Goal: Find specific page/section: Find specific page/section

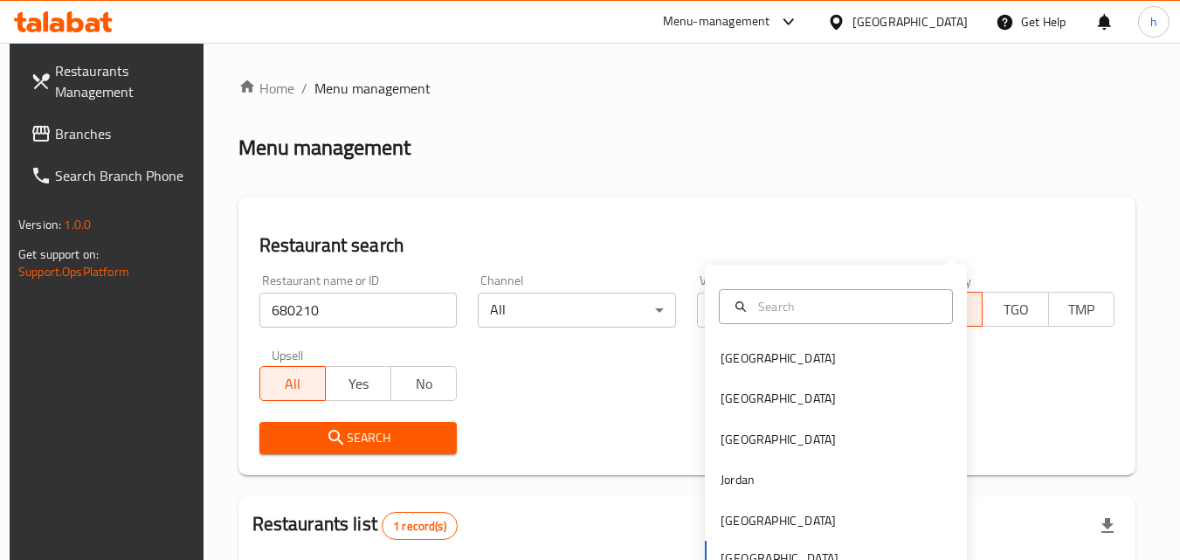
scroll to position [219, 0]
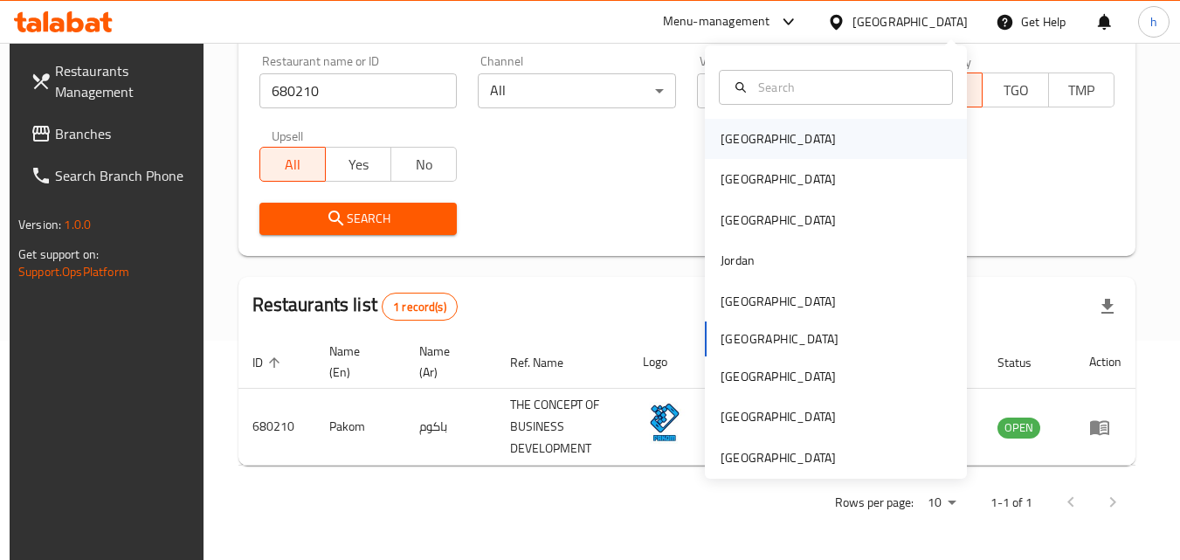
click at [753, 128] on div "[GEOGRAPHIC_DATA]" at bounding box center [778, 139] width 143 height 40
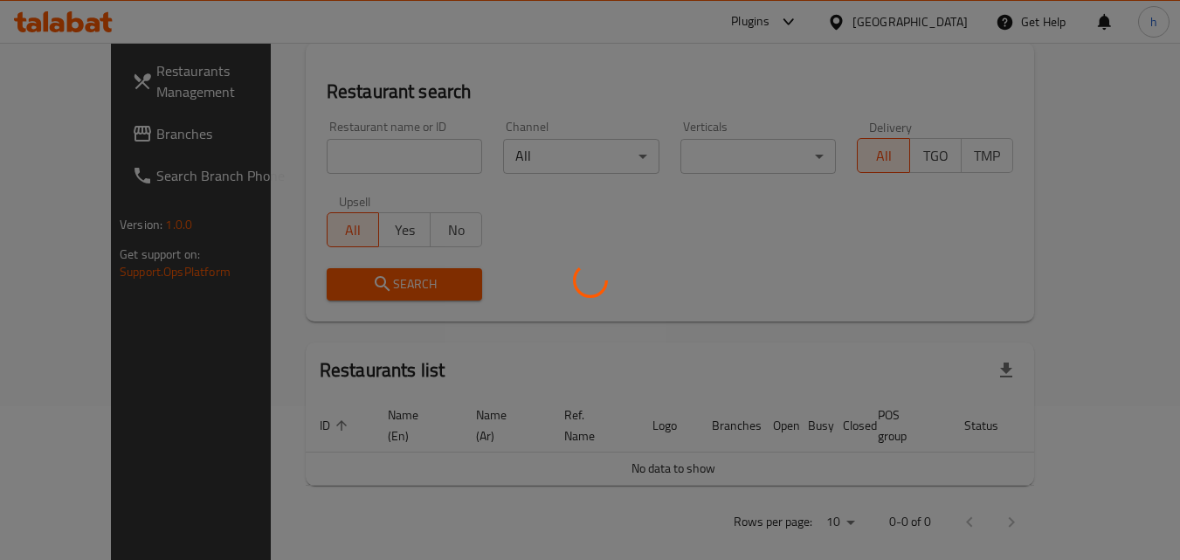
scroll to position [219, 0]
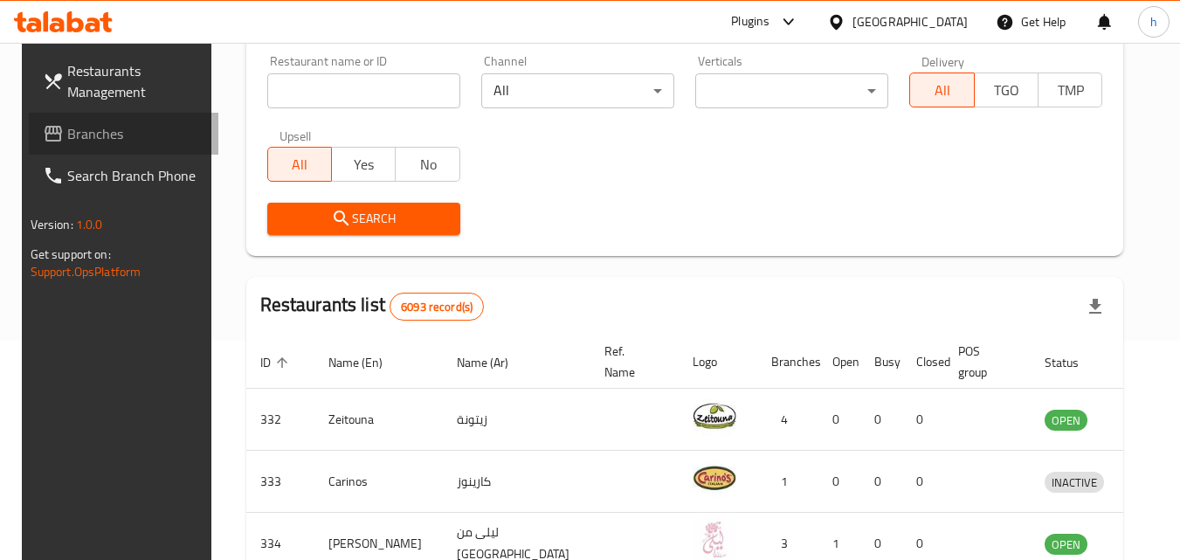
click at [86, 141] on span "Branches" at bounding box center [136, 133] width 138 height 21
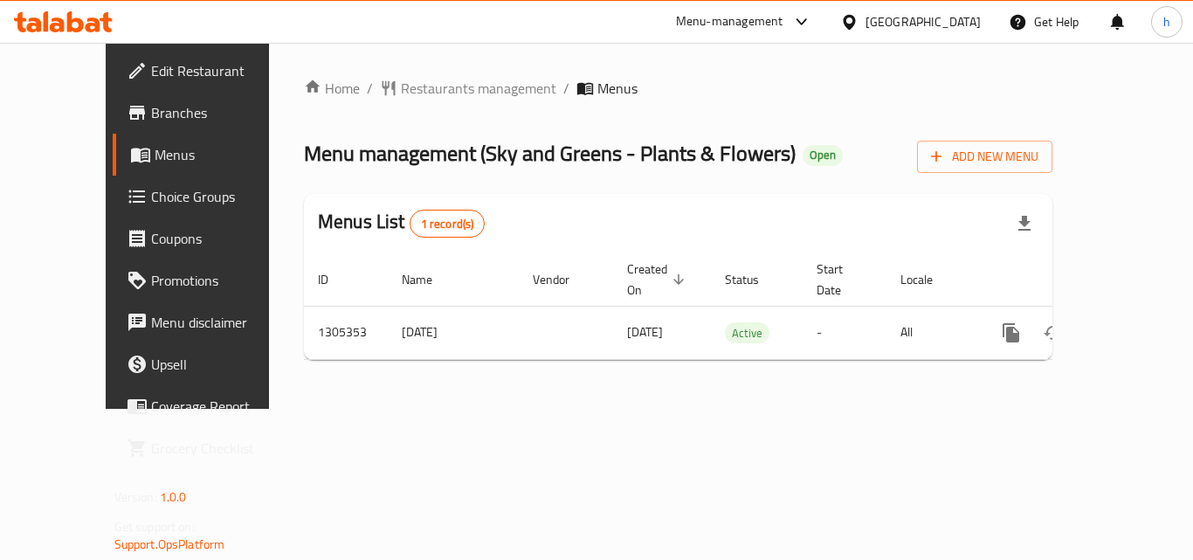
click at [393, 74] on div "Home / Restaurants management / Menus Menu management ( Sky and Greens - Plants…" at bounding box center [678, 226] width 818 height 366
click at [401, 84] on span "Restaurants management" at bounding box center [478, 88] width 155 height 21
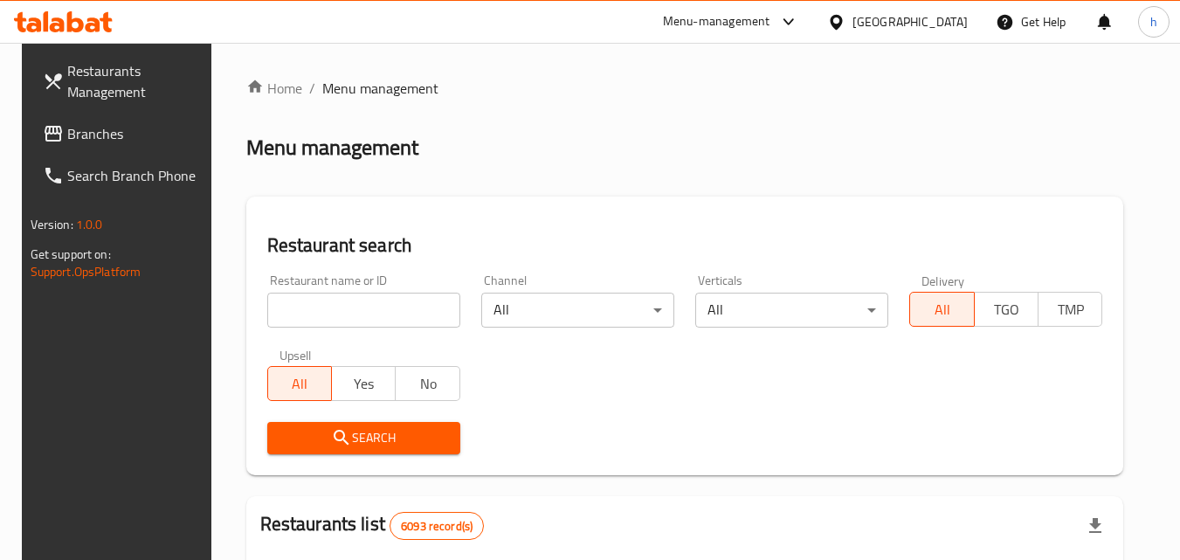
click at [330, 315] on input "search" at bounding box center [363, 310] width 193 height 35
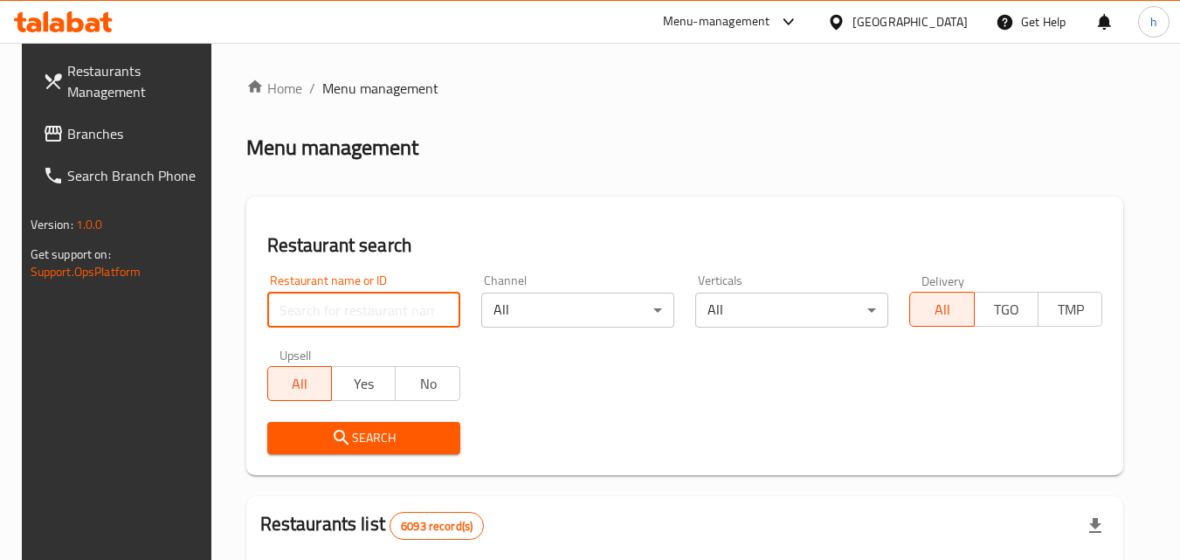
paste input "703662"
type input "703662"
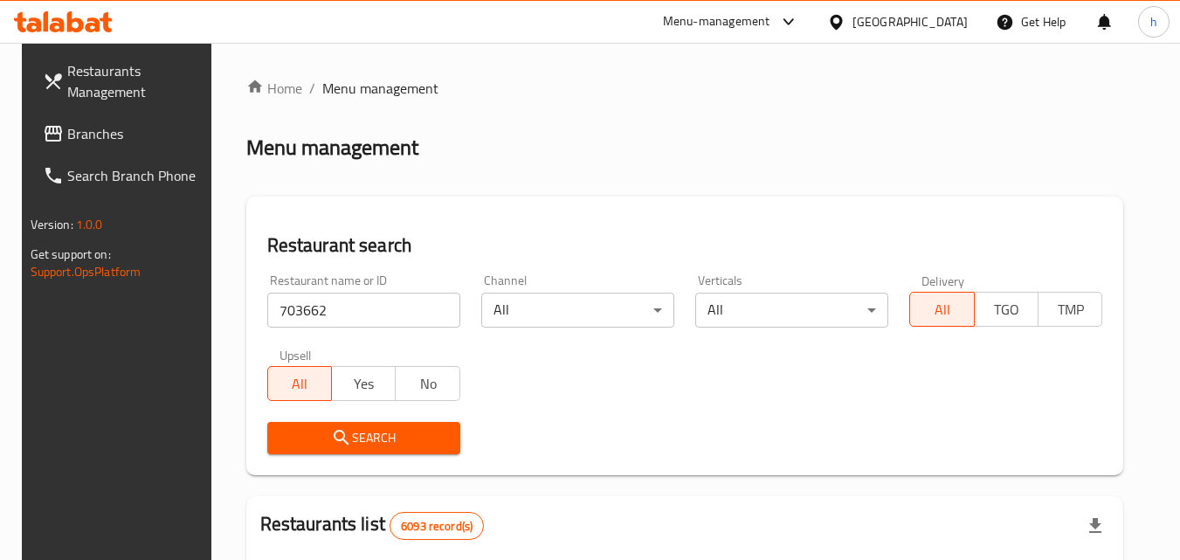
click at [382, 443] on span "Search" at bounding box center [363, 438] width 165 height 22
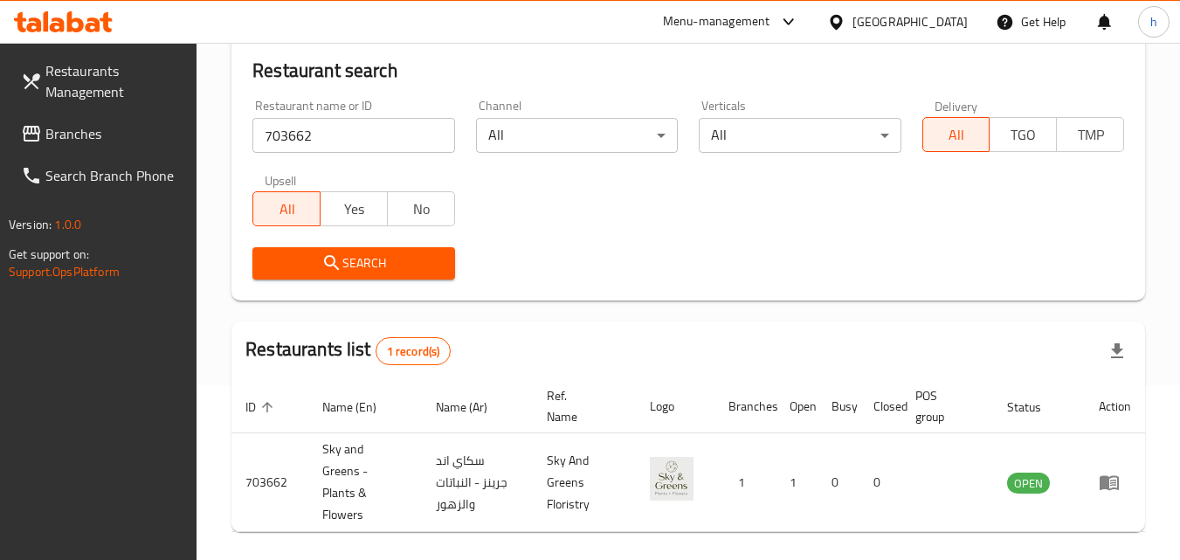
scroll to position [241, 0]
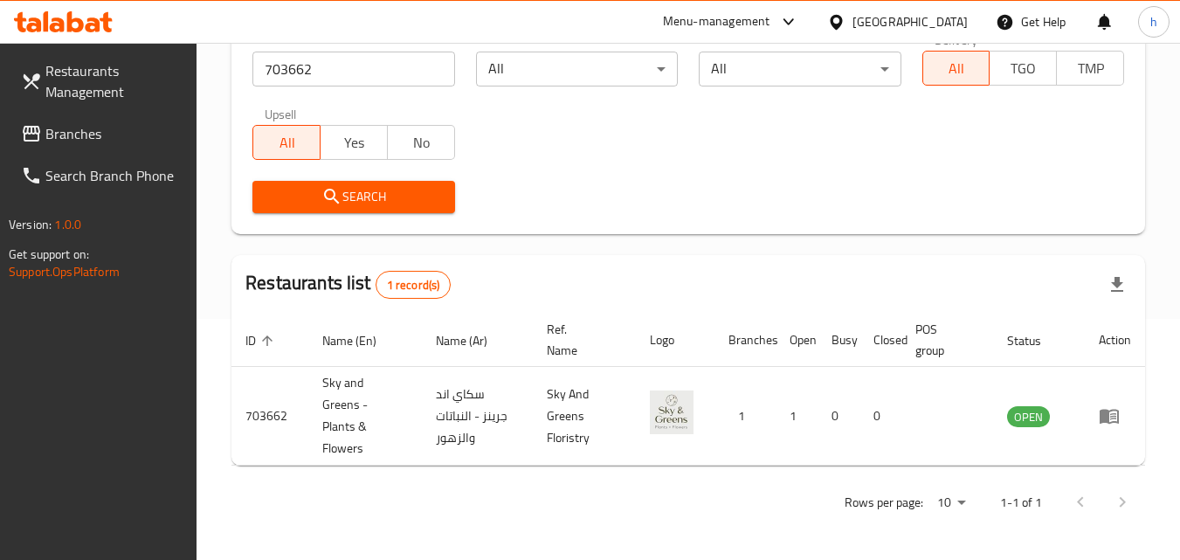
click at [933, 21] on div "[GEOGRAPHIC_DATA]" at bounding box center [910, 21] width 115 height 19
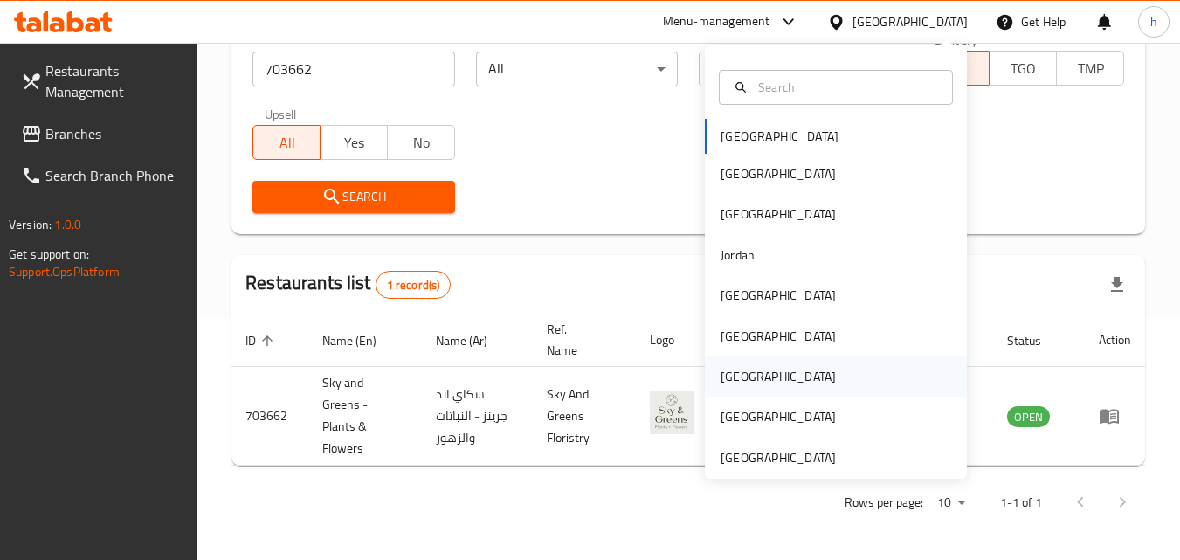
click at [761, 381] on div "[GEOGRAPHIC_DATA]" at bounding box center [836, 376] width 262 height 40
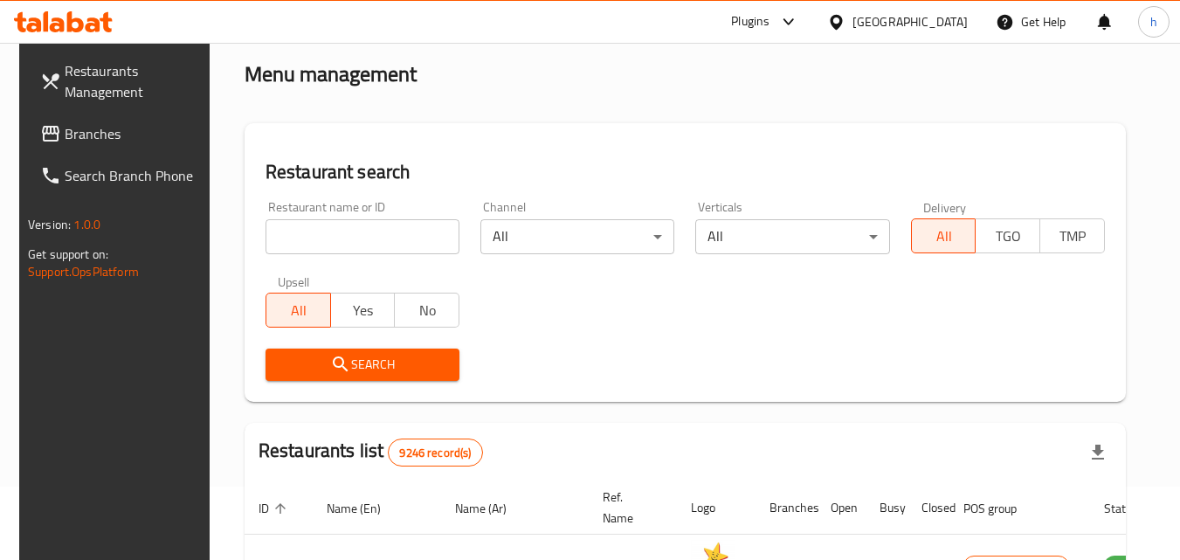
scroll to position [66, 0]
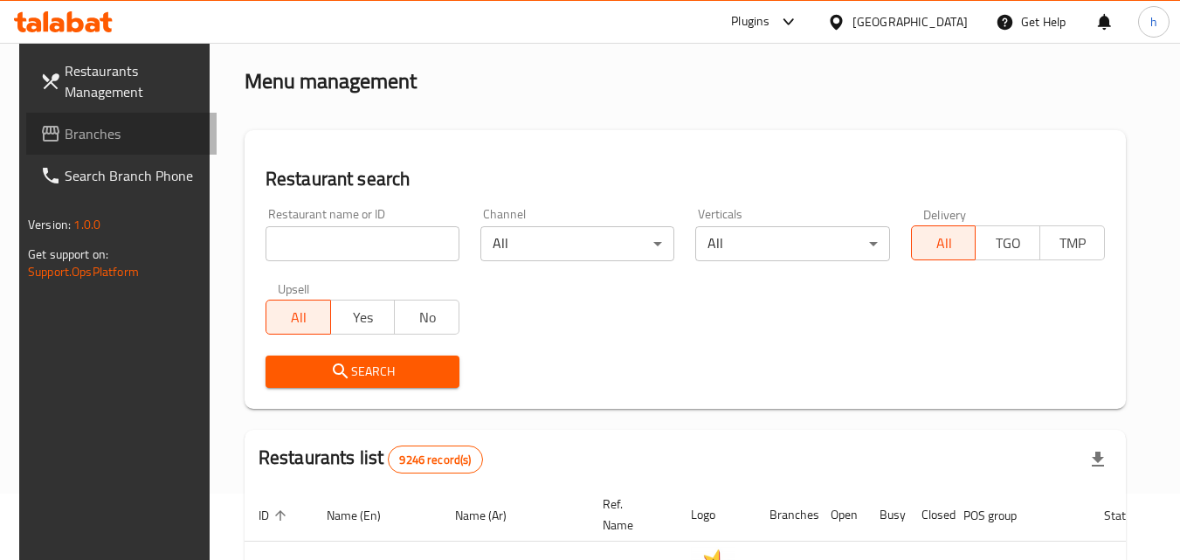
click at [91, 133] on span "Branches" at bounding box center [134, 133] width 138 height 21
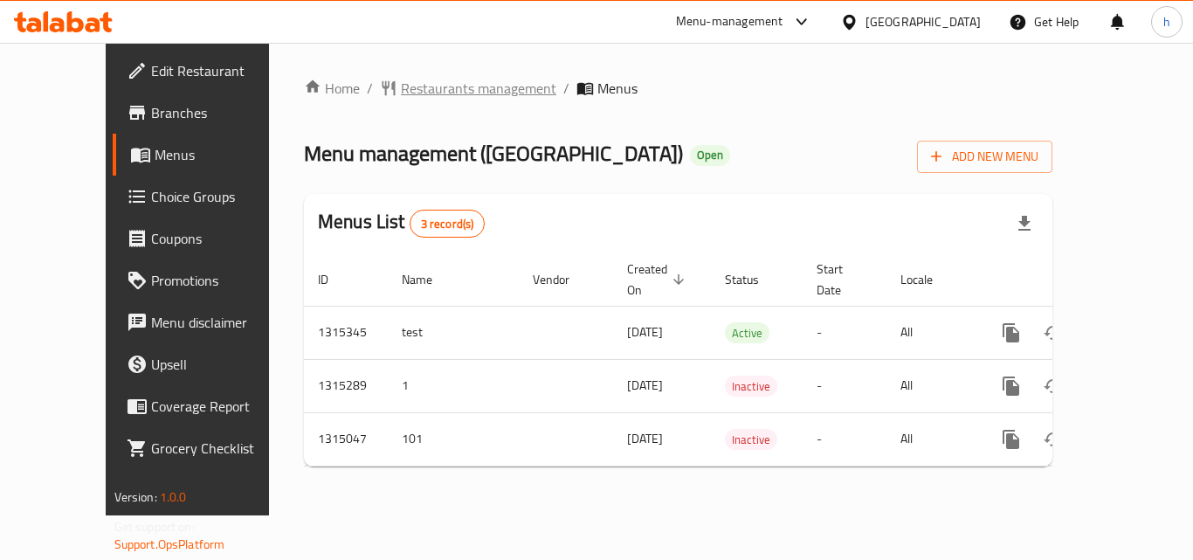
click at [401, 86] on span "Restaurants management" at bounding box center [478, 88] width 155 height 21
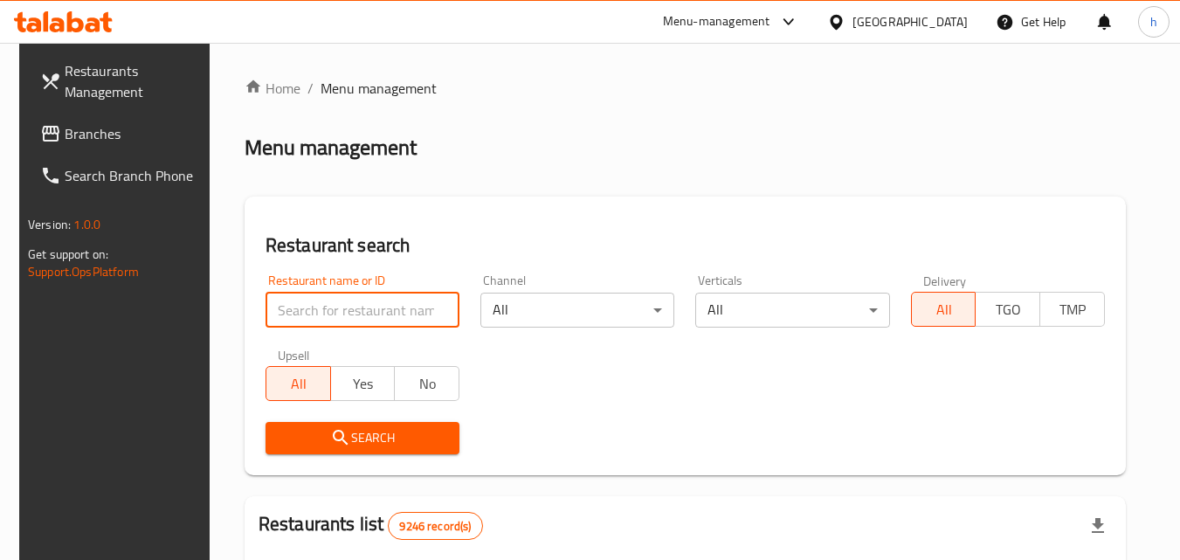
click at [363, 310] on input "search" at bounding box center [363, 310] width 194 height 35
paste input "707066"
type input "707066"
click button "Search" at bounding box center [363, 438] width 194 height 32
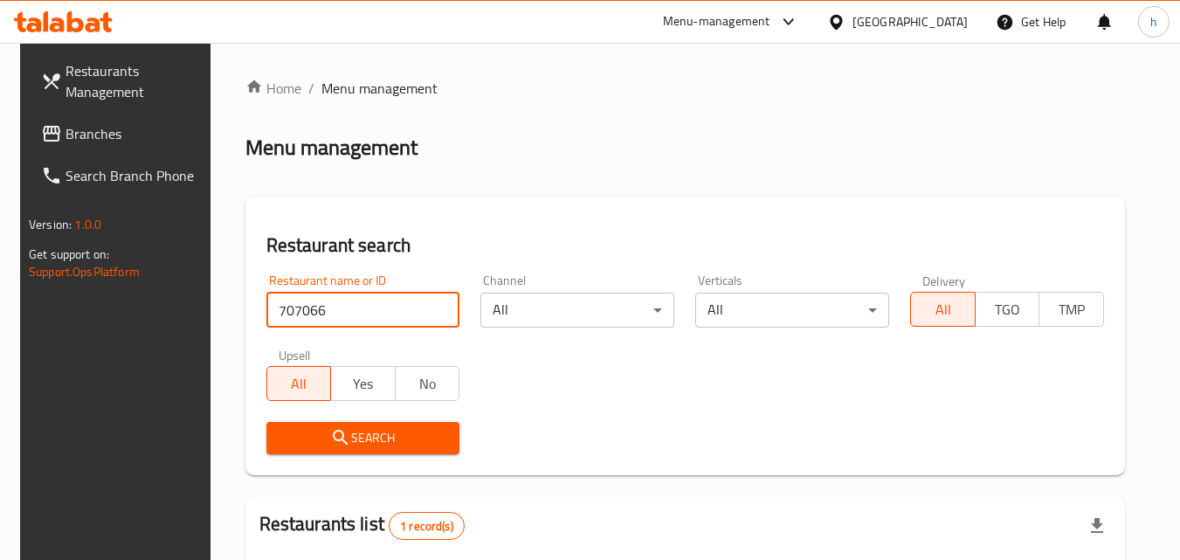
click at [364, 443] on span "Search" at bounding box center [363, 438] width 166 height 22
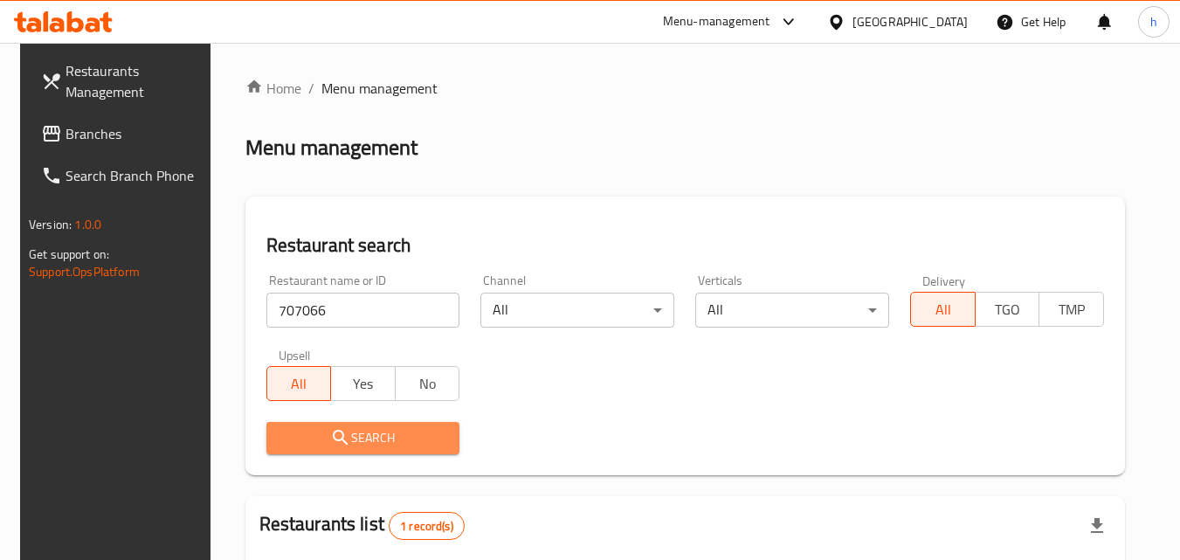
click at [364, 443] on span "Search" at bounding box center [363, 438] width 166 height 22
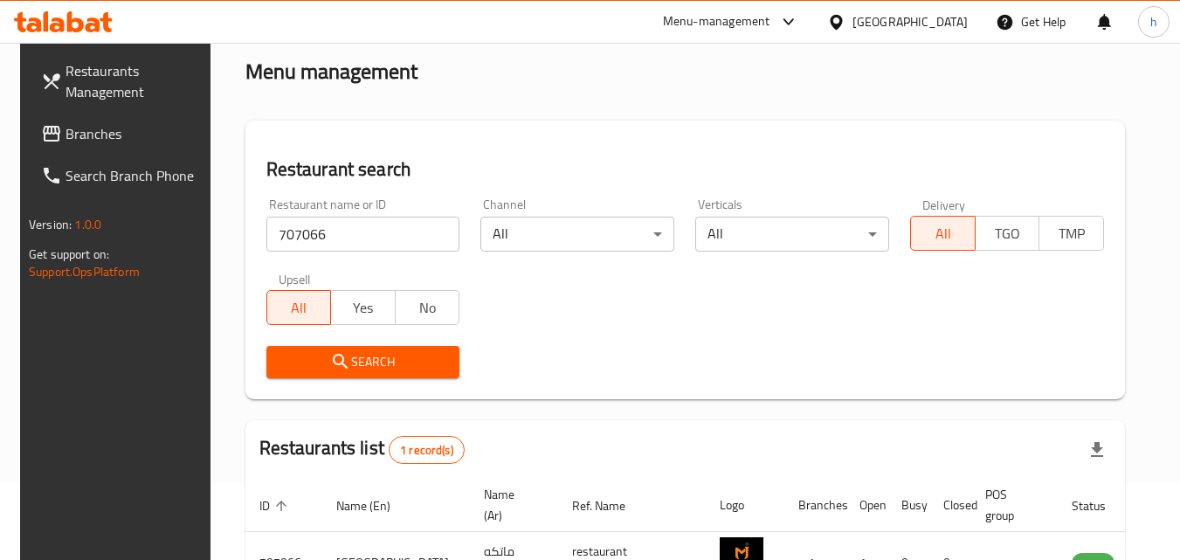
scroll to position [204, 0]
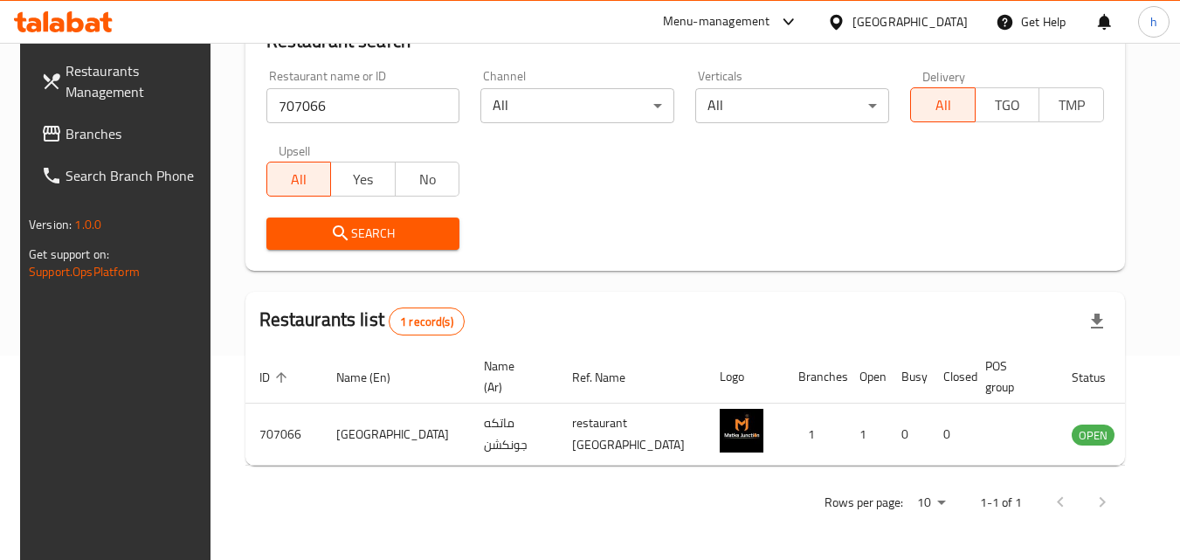
click at [947, 29] on div "Qatar" at bounding box center [910, 21] width 115 height 19
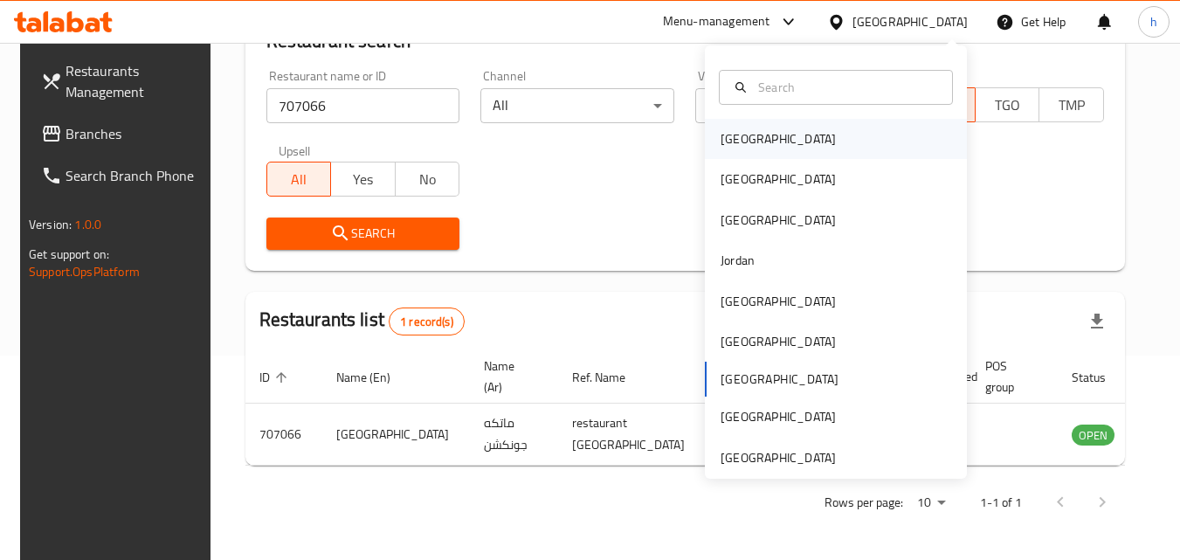
click at [723, 140] on div "Bahrain" at bounding box center [778, 138] width 115 height 19
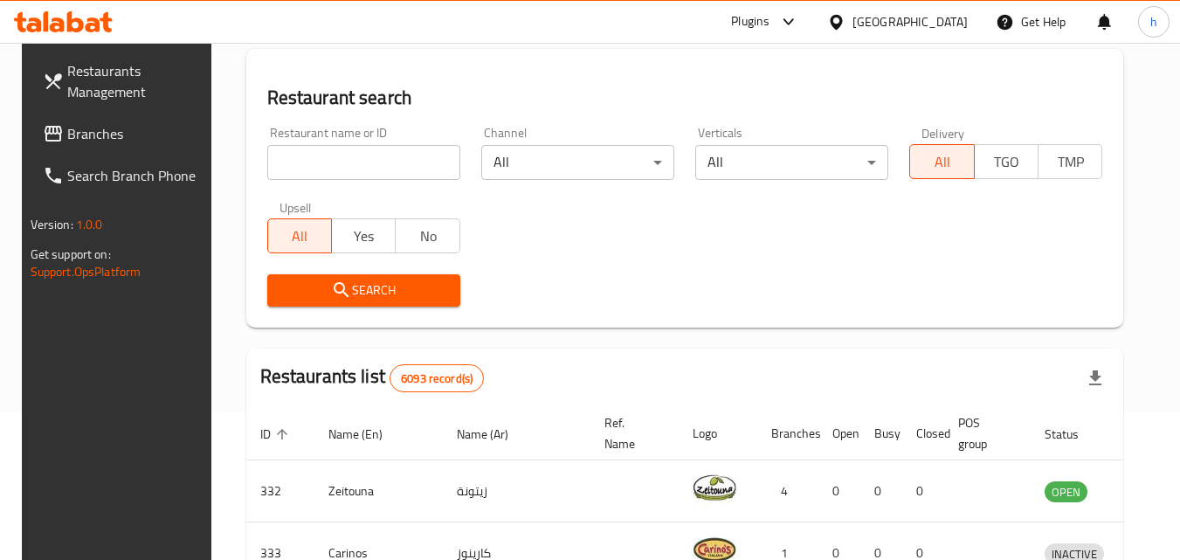
scroll to position [117, 0]
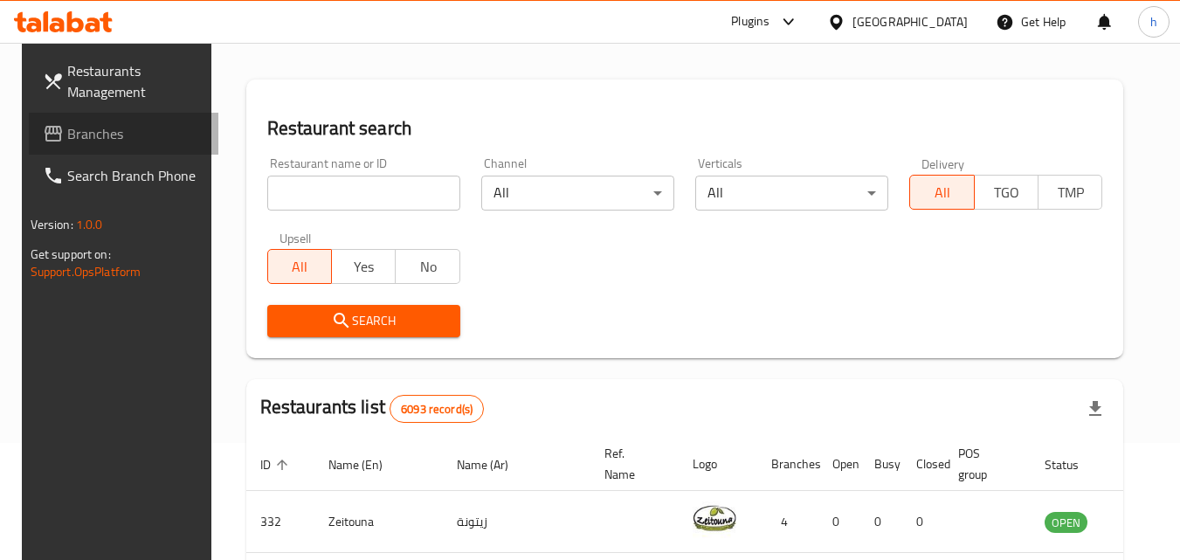
click at [67, 131] on span "Branches" at bounding box center [136, 133] width 138 height 21
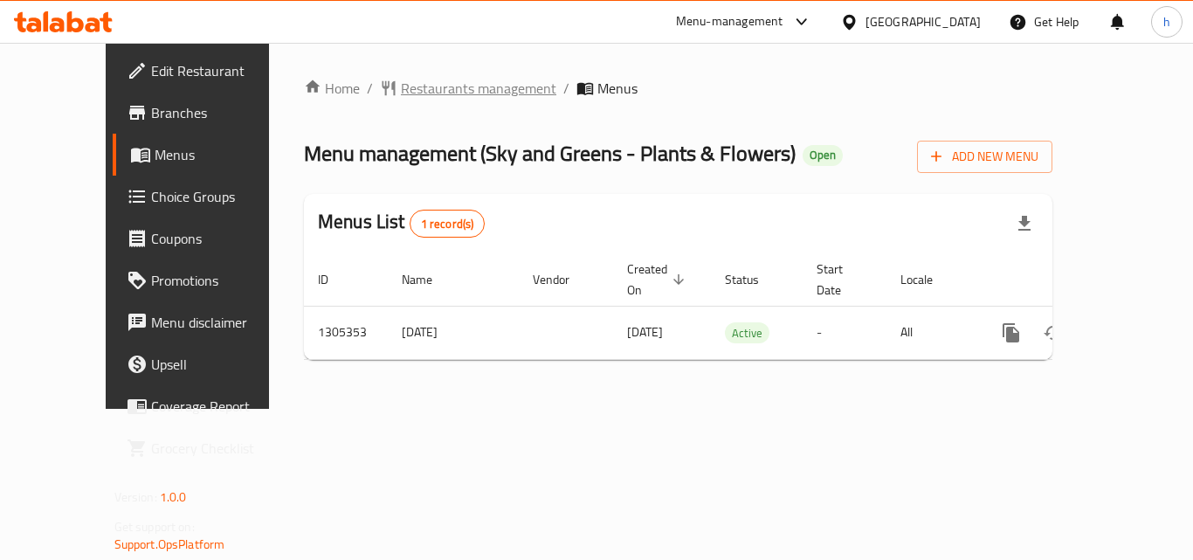
click at [414, 93] on span "Restaurants management" at bounding box center [478, 88] width 155 height 21
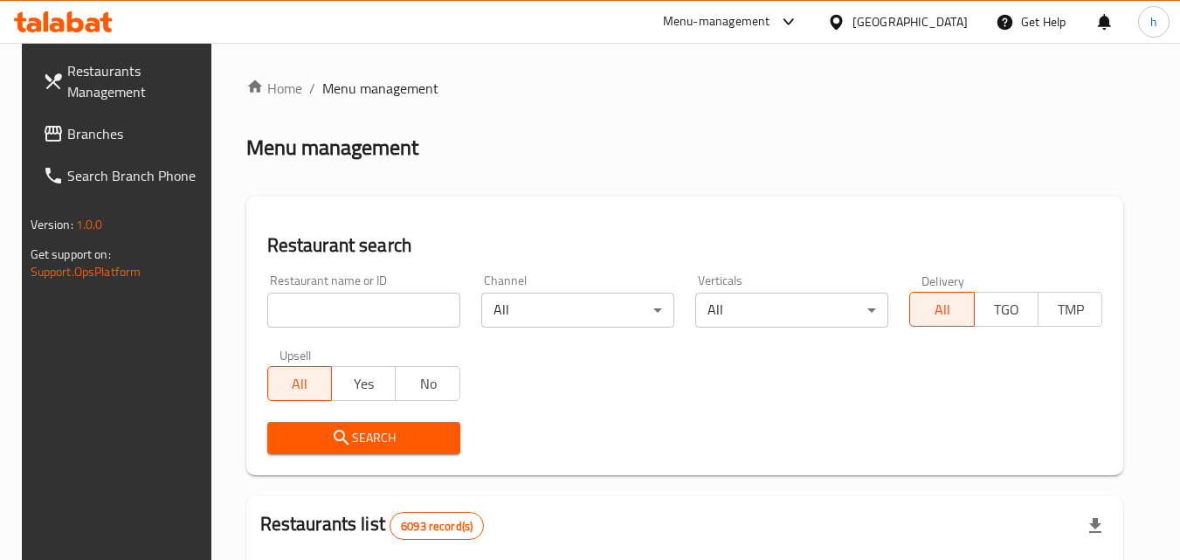
click at [312, 319] on input "search" at bounding box center [363, 310] width 193 height 35
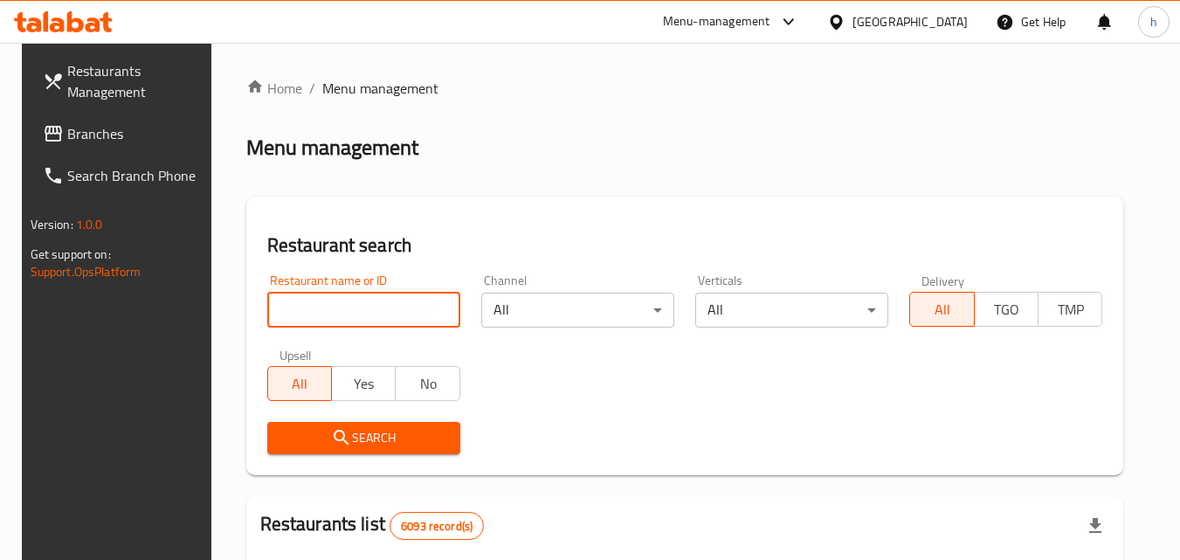
paste input "703662"
type input "703662"
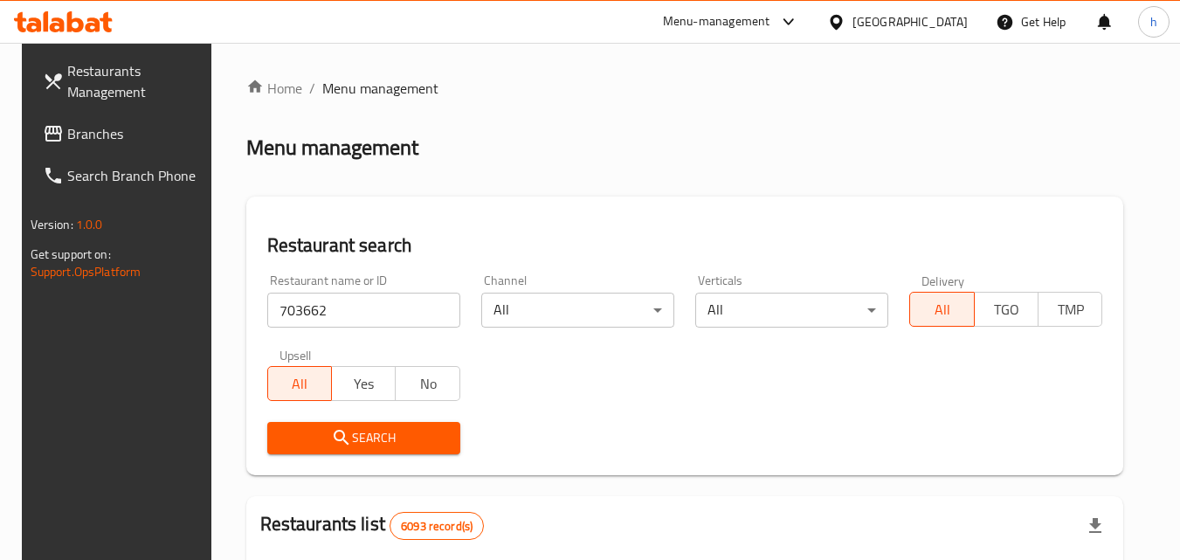
click at [314, 444] on span "Search" at bounding box center [363, 438] width 165 height 22
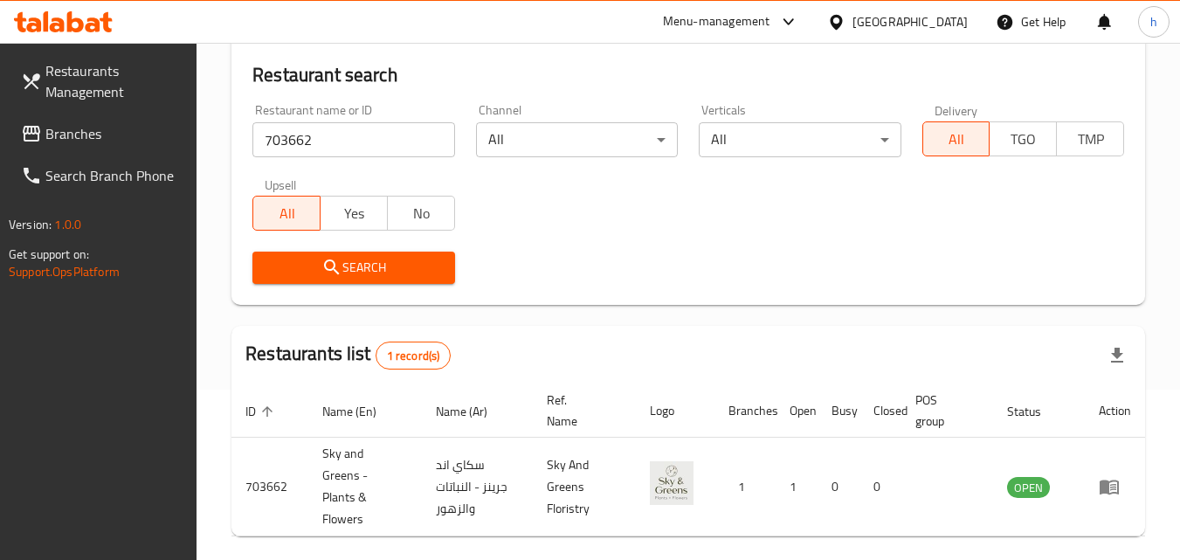
scroll to position [66, 0]
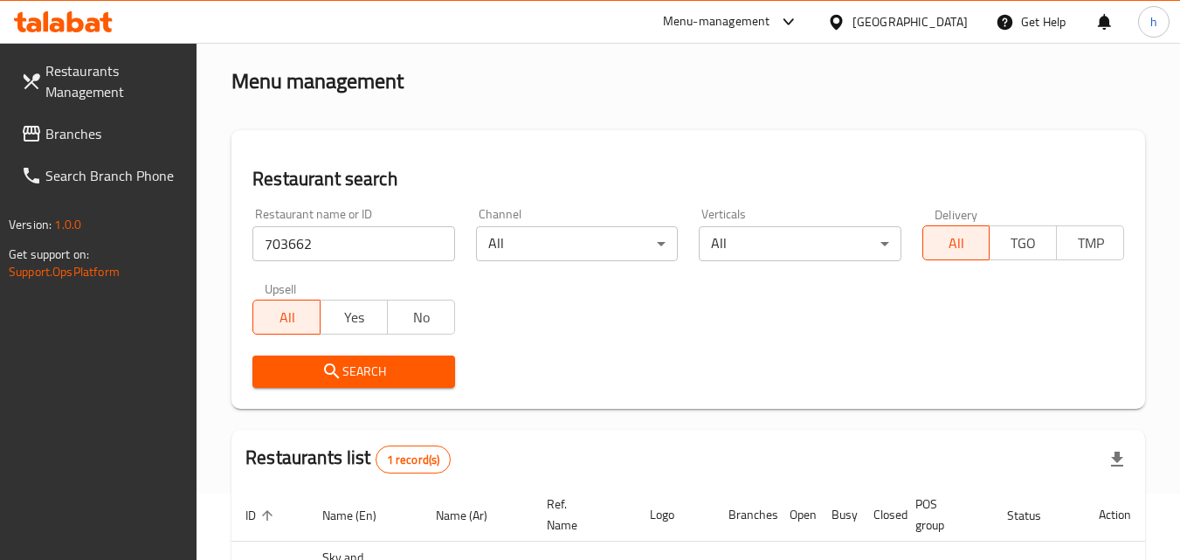
click at [846, 17] on icon at bounding box center [836, 22] width 18 height 18
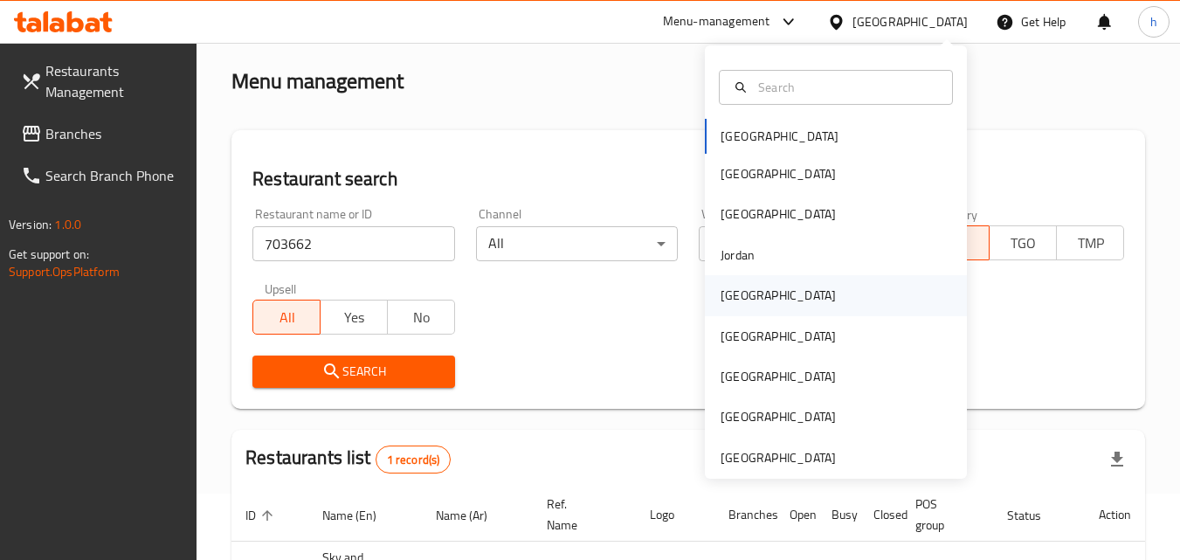
click at [721, 304] on div "[GEOGRAPHIC_DATA]" at bounding box center [778, 295] width 115 height 19
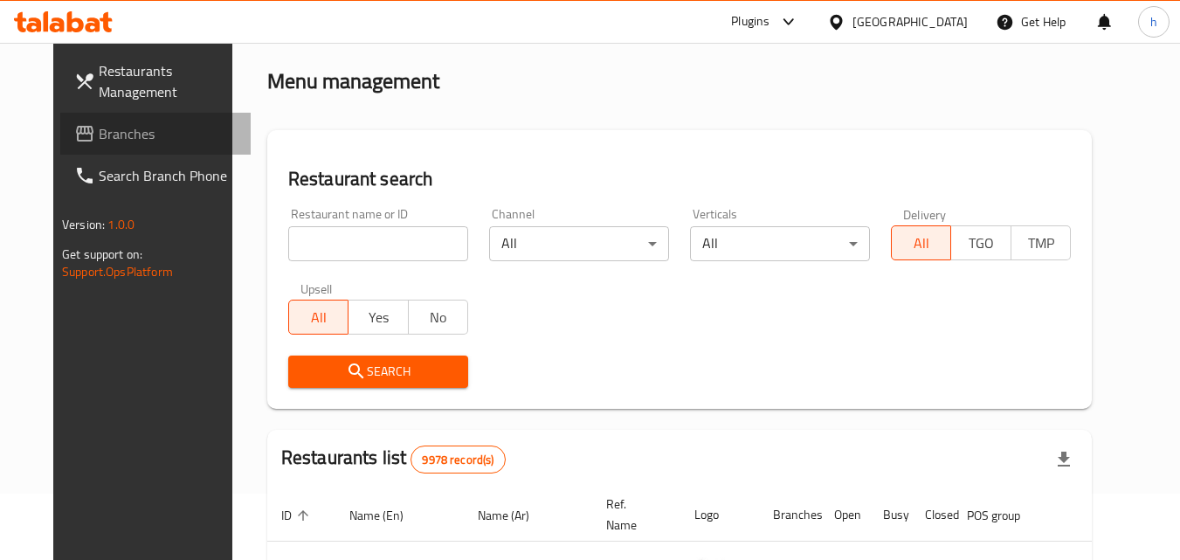
click at [74, 125] on icon at bounding box center [84, 133] width 21 height 21
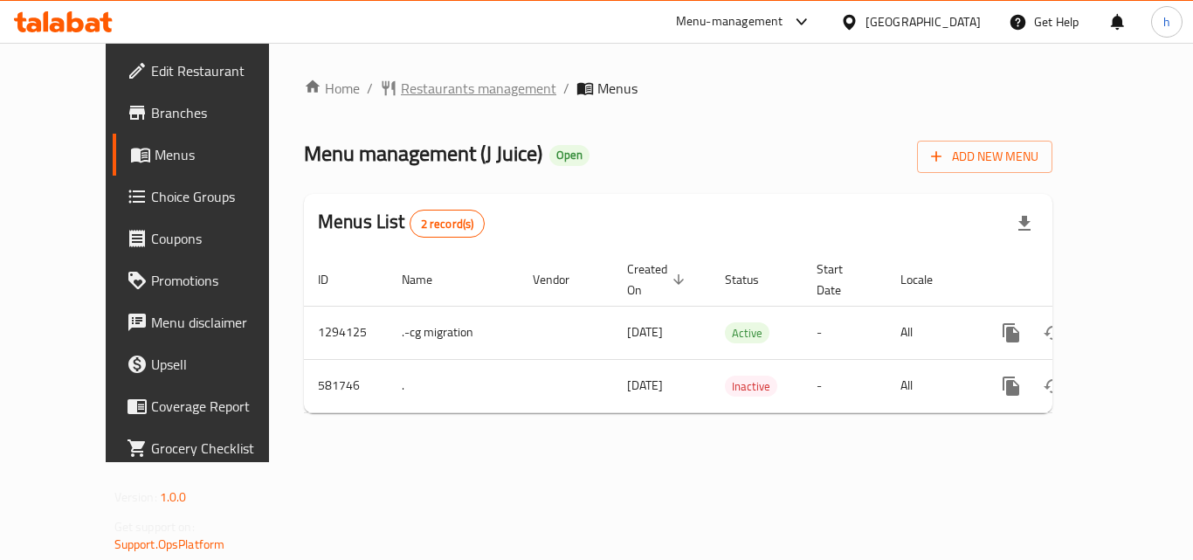
click at [401, 82] on span "Restaurants management" at bounding box center [478, 88] width 155 height 21
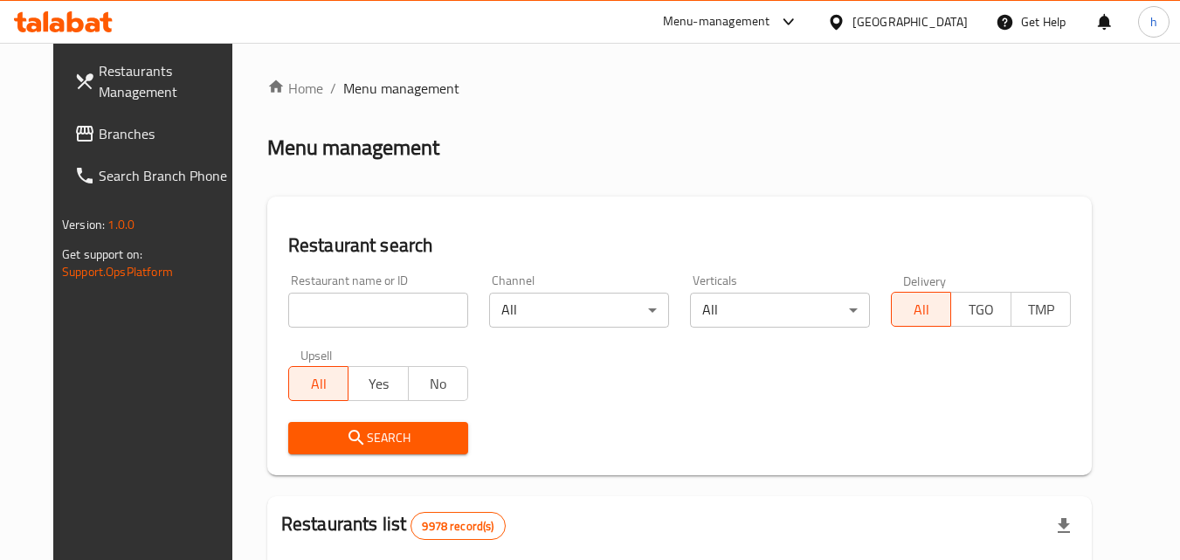
click at [381, 316] on input "search" at bounding box center [378, 310] width 180 height 35
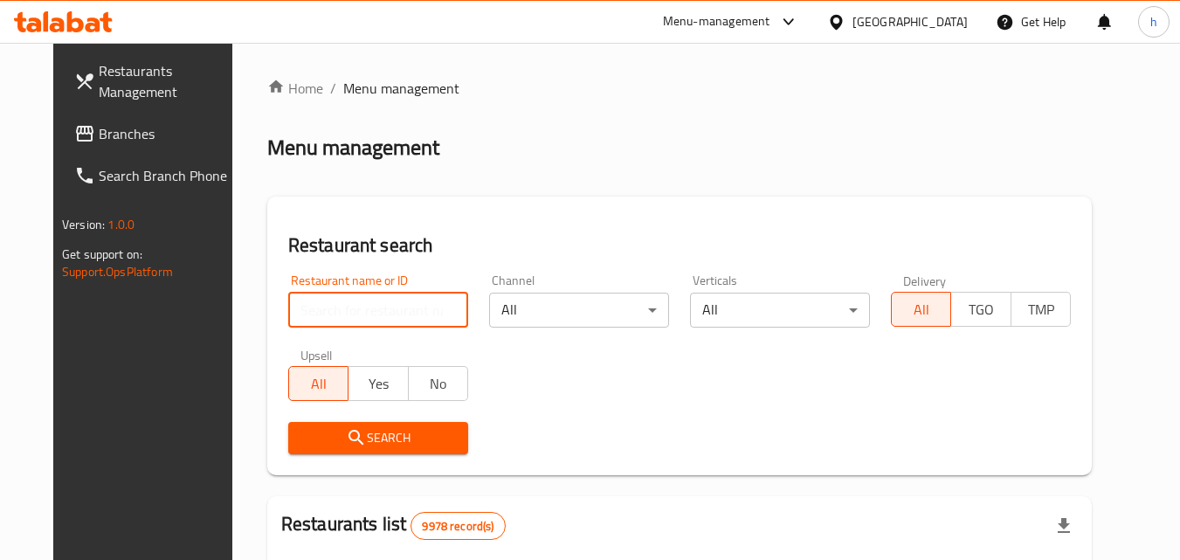
paste input "636874"
type input "636874"
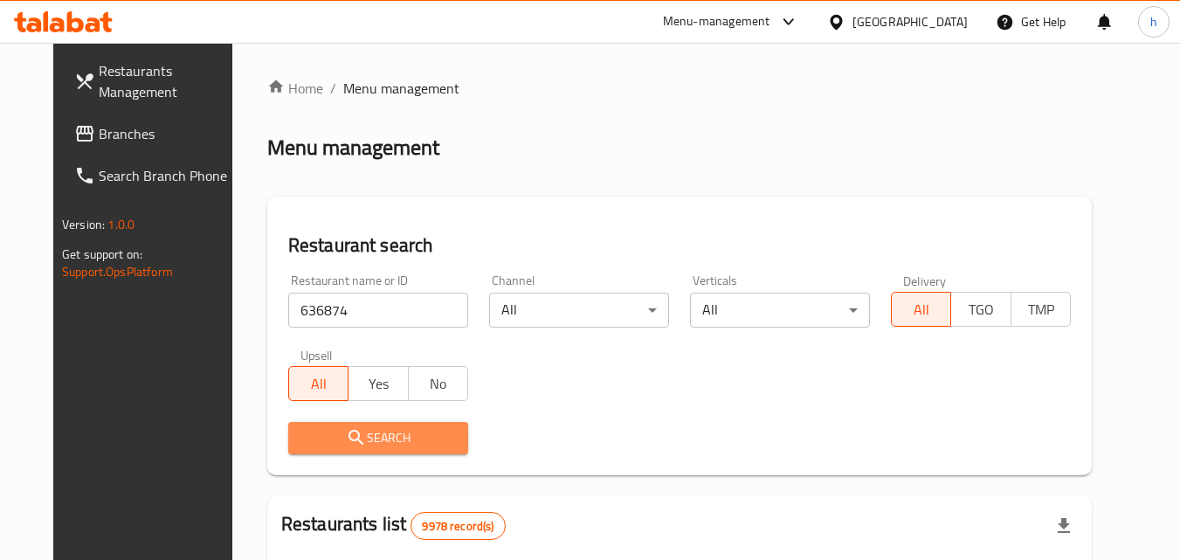
click at [390, 432] on span "Search" at bounding box center [378, 438] width 152 height 22
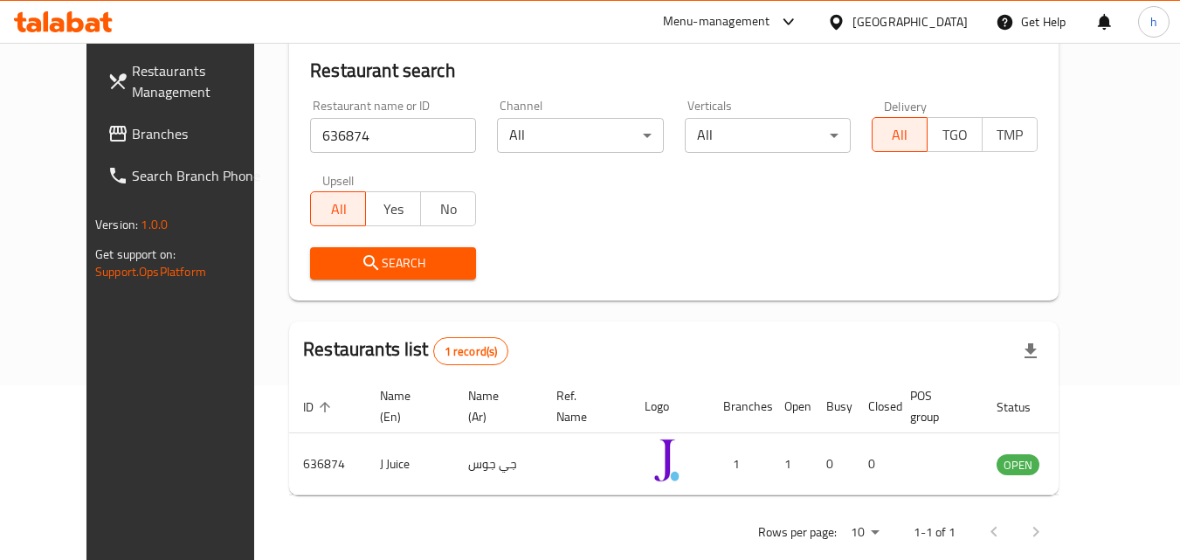
scroll to position [204, 0]
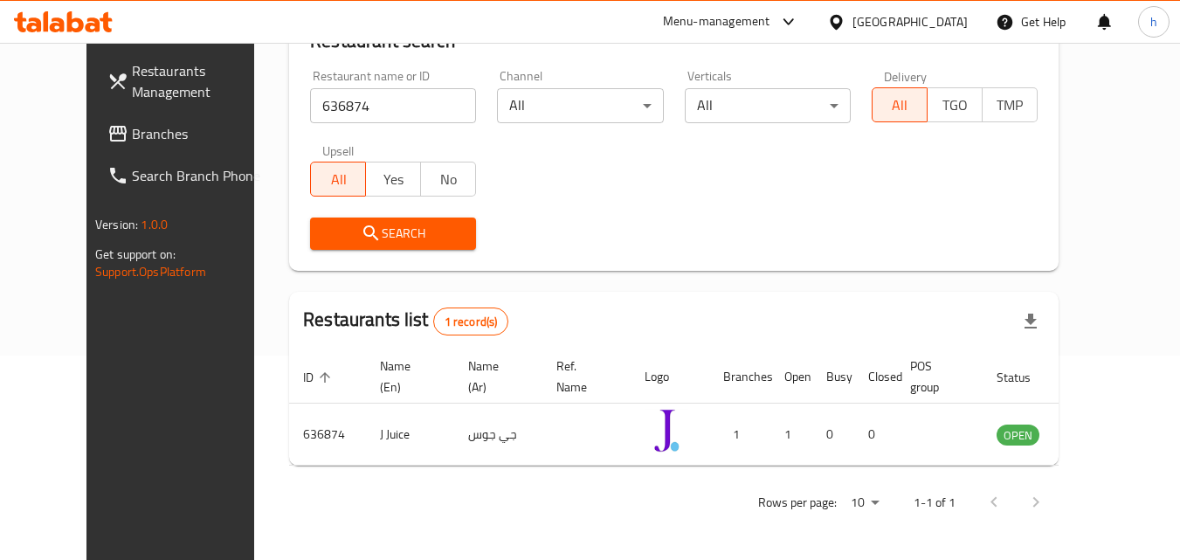
click at [846, 25] on icon at bounding box center [836, 22] width 18 height 18
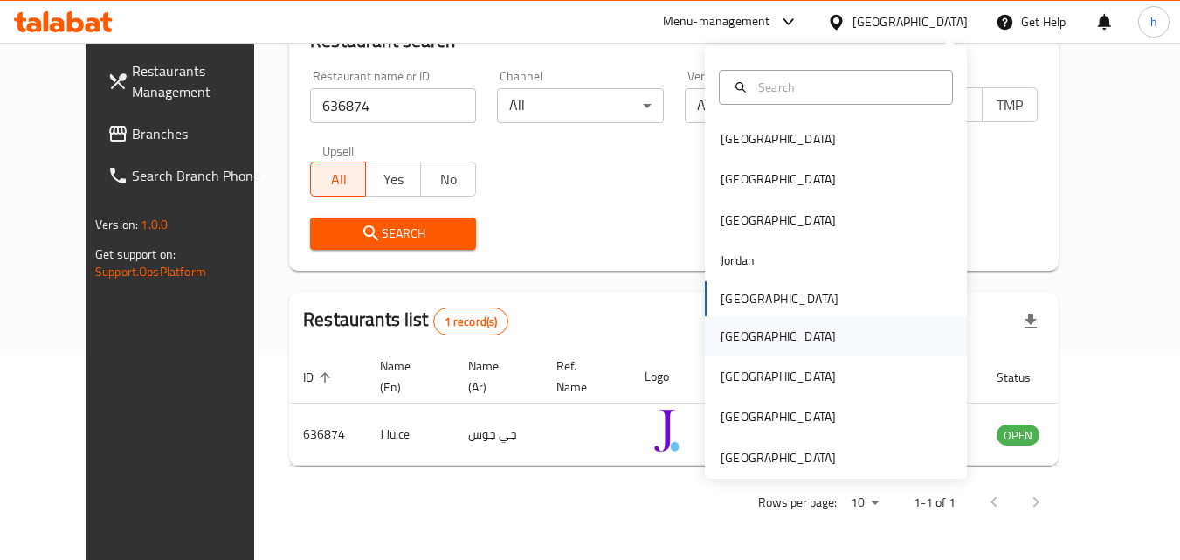
click at [721, 334] on div "[GEOGRAPHIC_DATA]" at bounding box center [778, 336] width 115 height 19
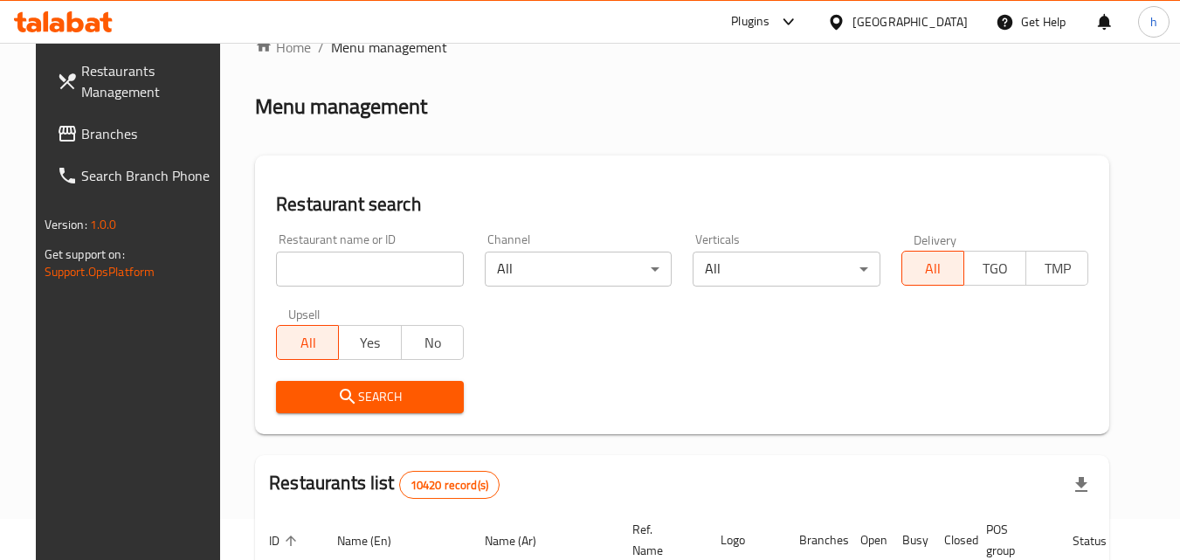
scroll to position [30, 0]
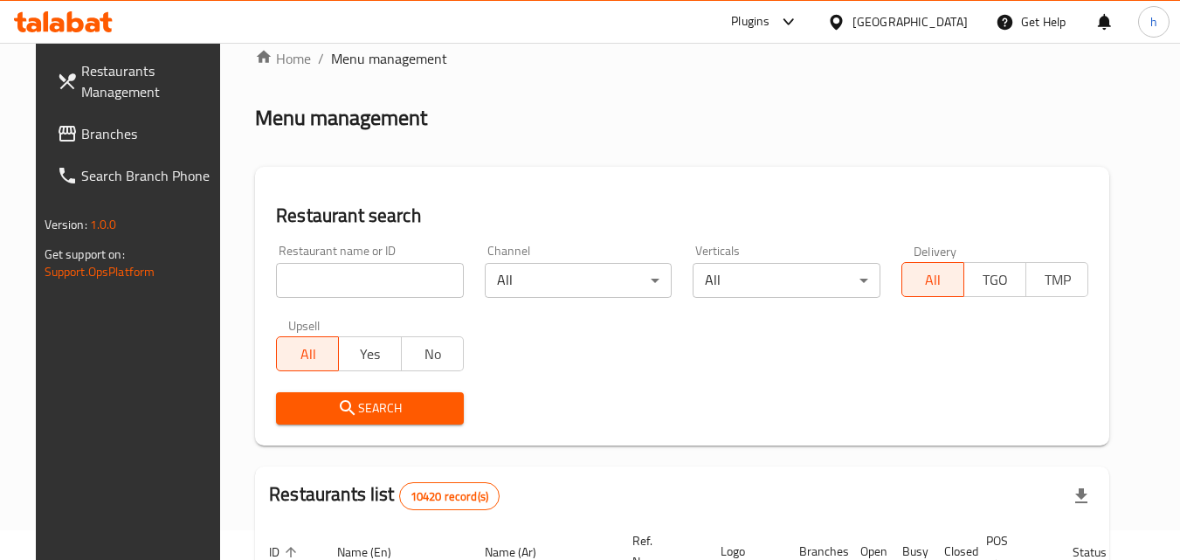
click at [81, 123] on span "Branches" at bounding box center [150, 133] width 138 height 21
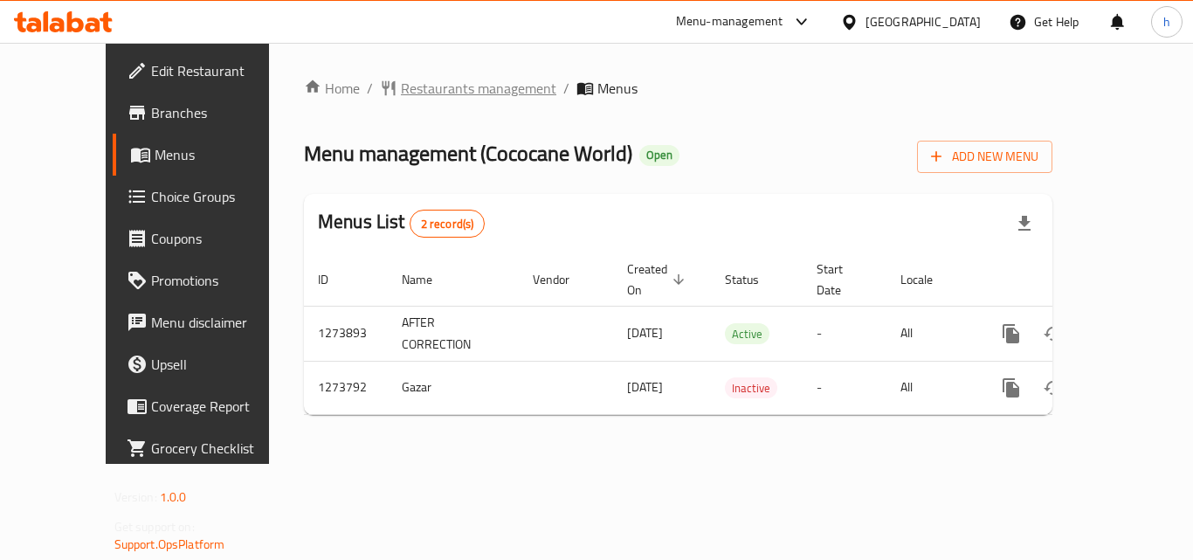
click at [401, 87] on span "Restaurants management" at bounding box center [478, 88] width 155 height 21
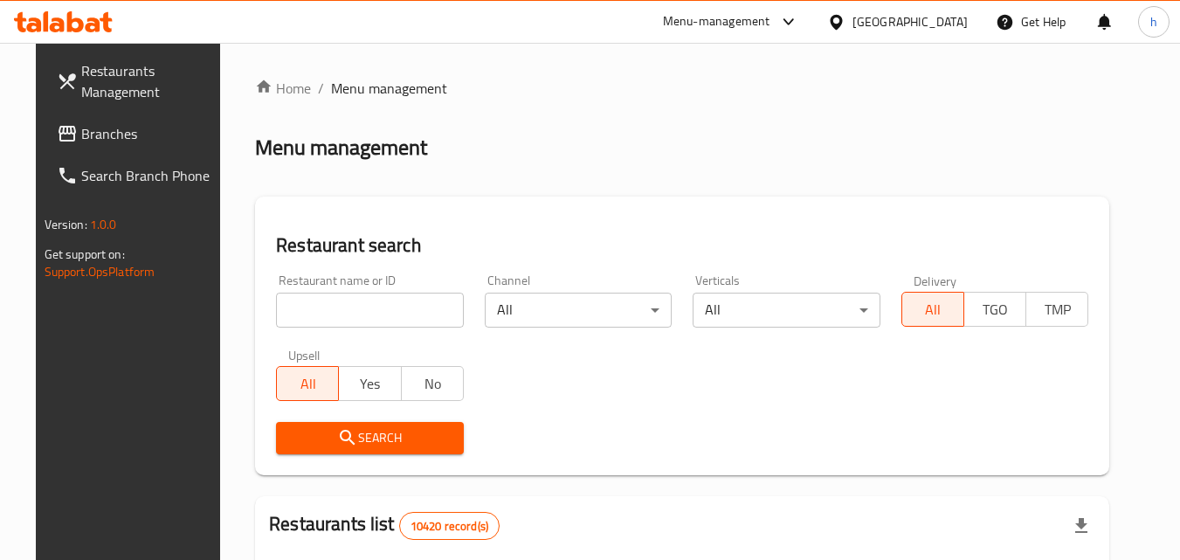
click at [328, 305] on input "search" at bounding box center [370, 310] width 188 height 35
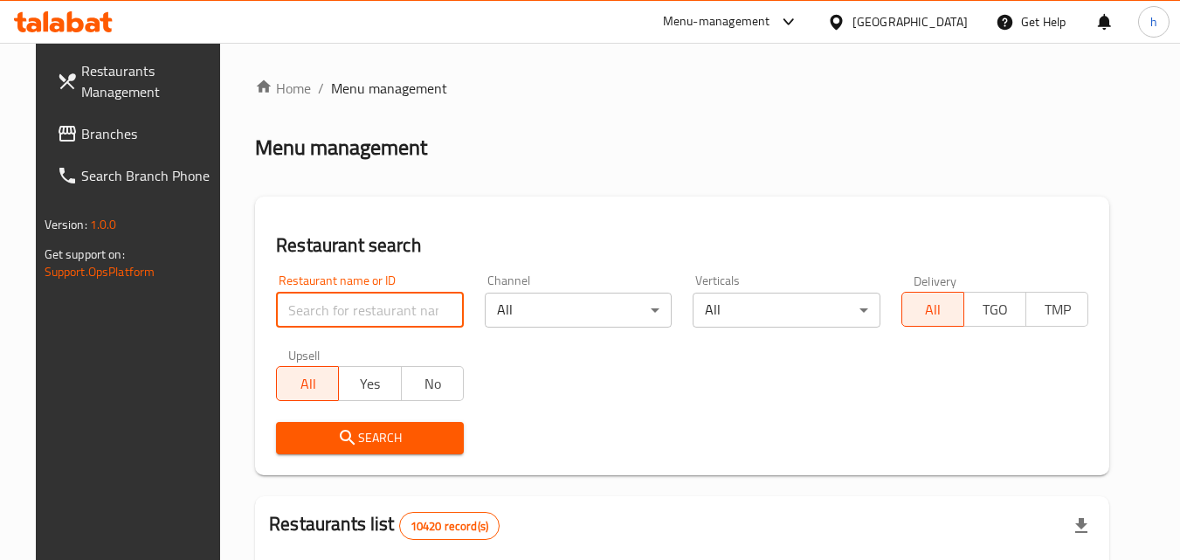
paste input "690978"
type input "690978"
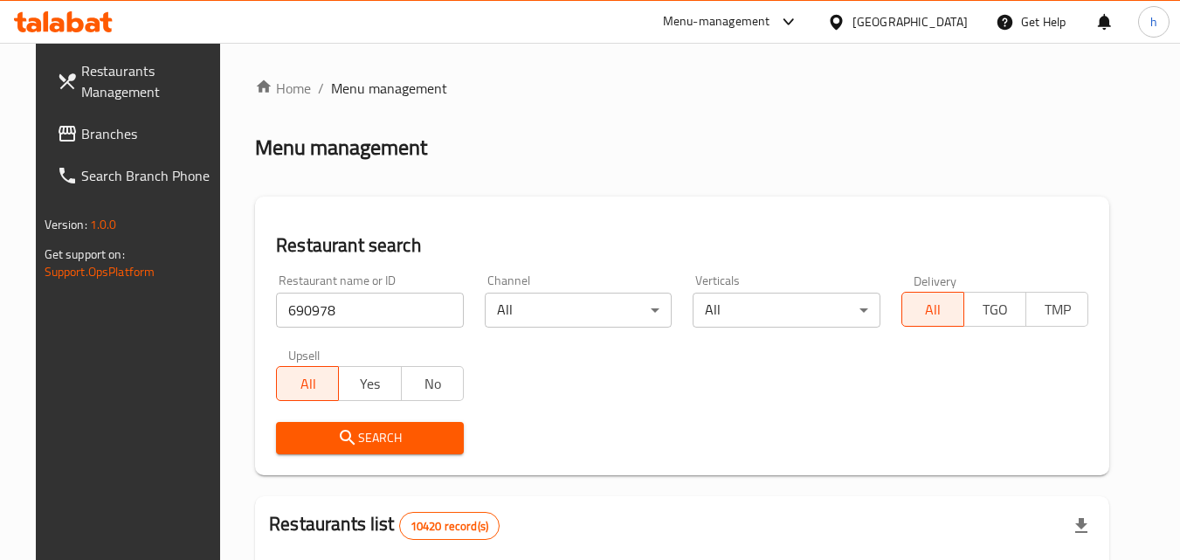
click at [315, 424] on button "Search" at bounding box center [370, 438] width 188 height 32
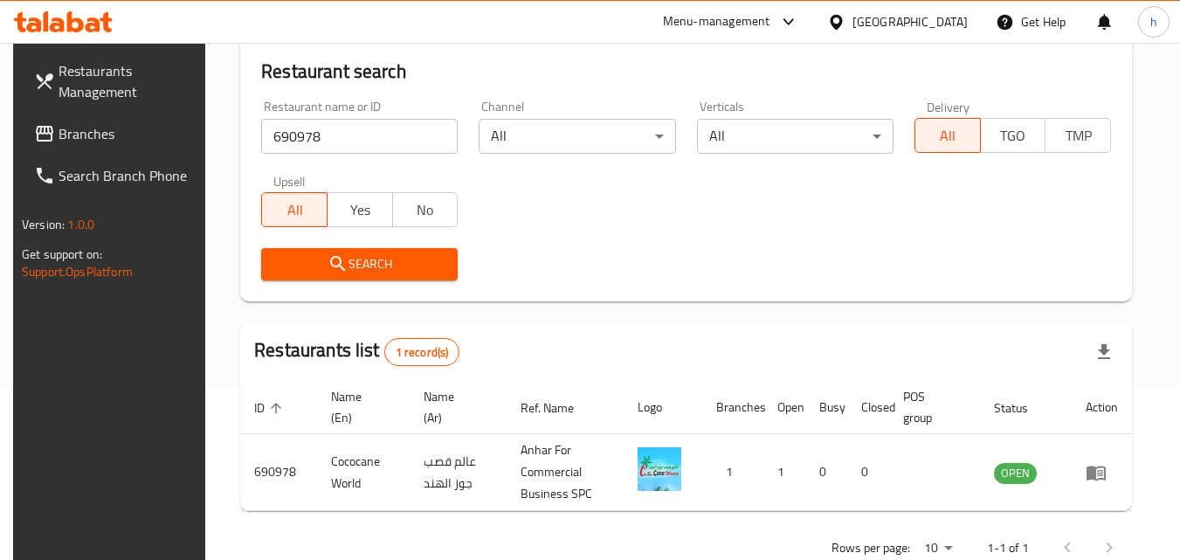
scroll to position [175, 0]
click at [842, 16] on icon at bounding box center [836, 21] width 12 height 15
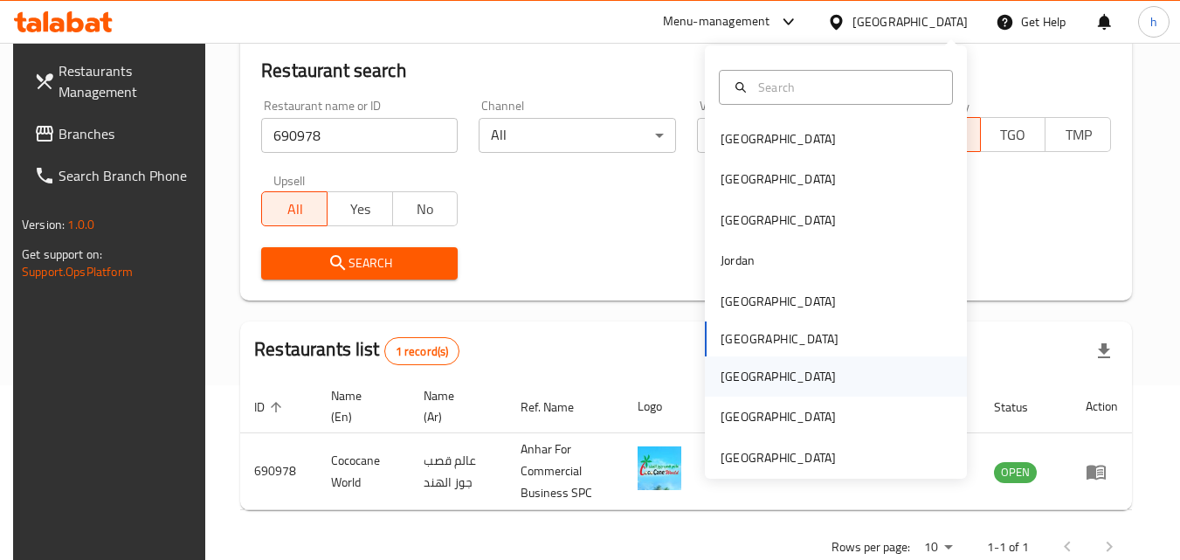
click at [749, 366] on div "Qatar" at bounding box center [778, 376] width 143 height 40
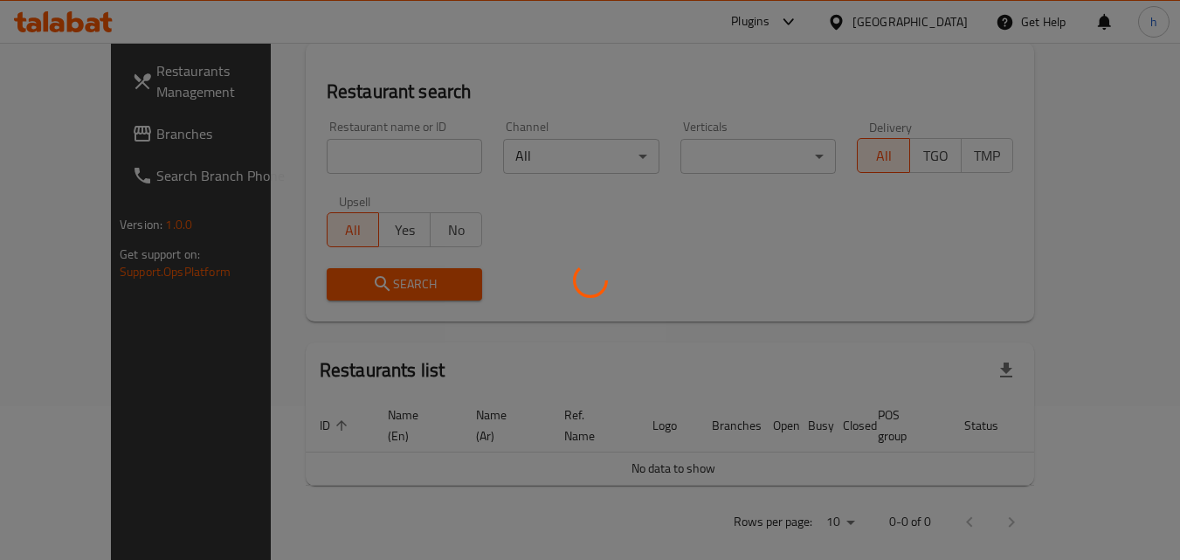
scroll to position [175, 0]
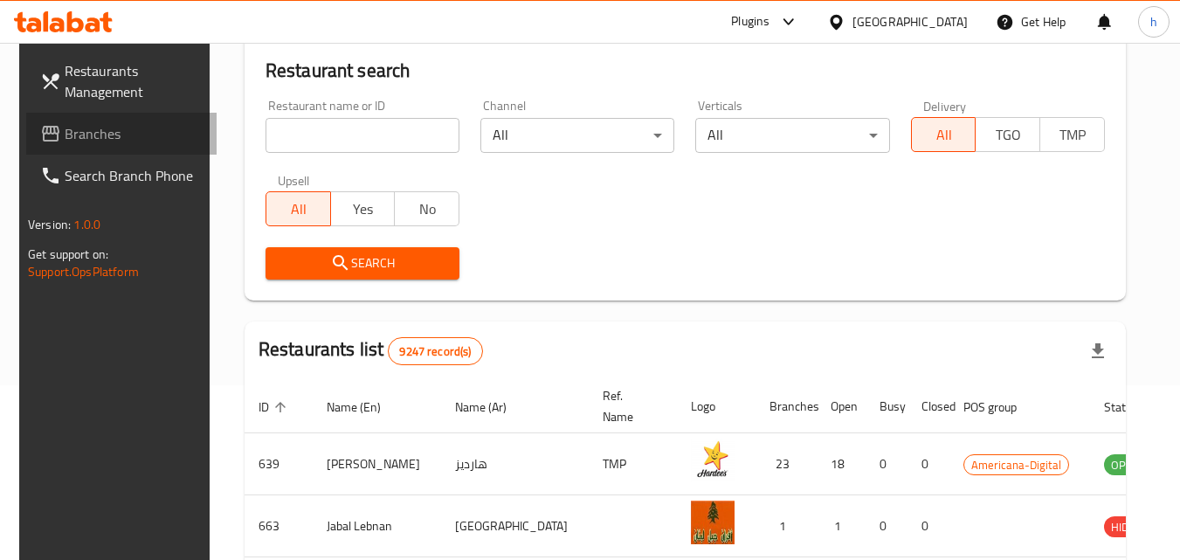
click at [65, 143] on span "Branches" at bounding box center [134, 133] width 138 height 21
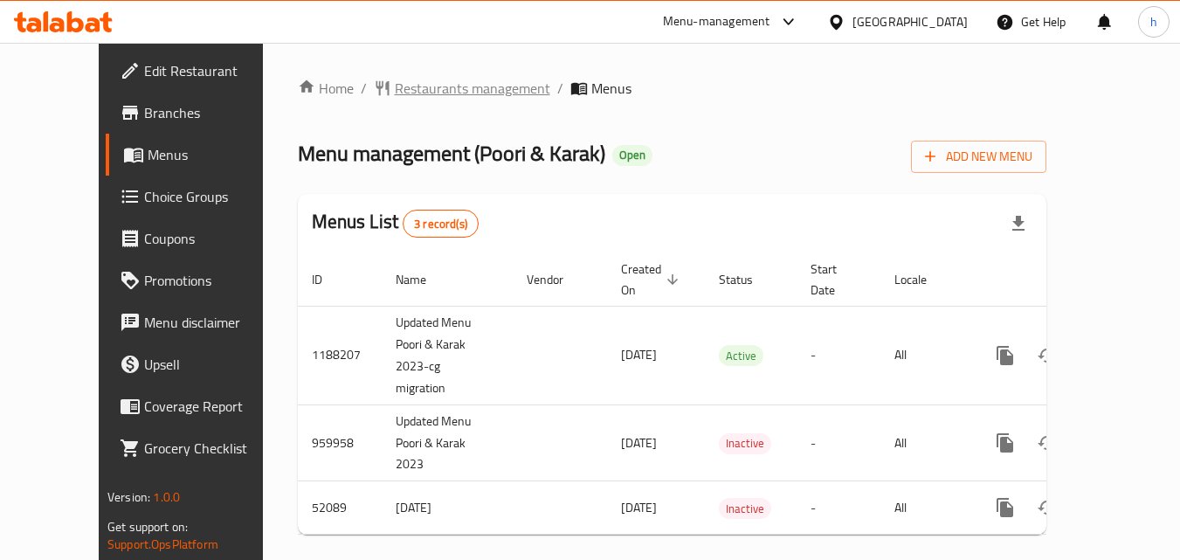
click at [416, 81] on span "Restaurants management" at bounding box center [472, 88] width 155 height 21
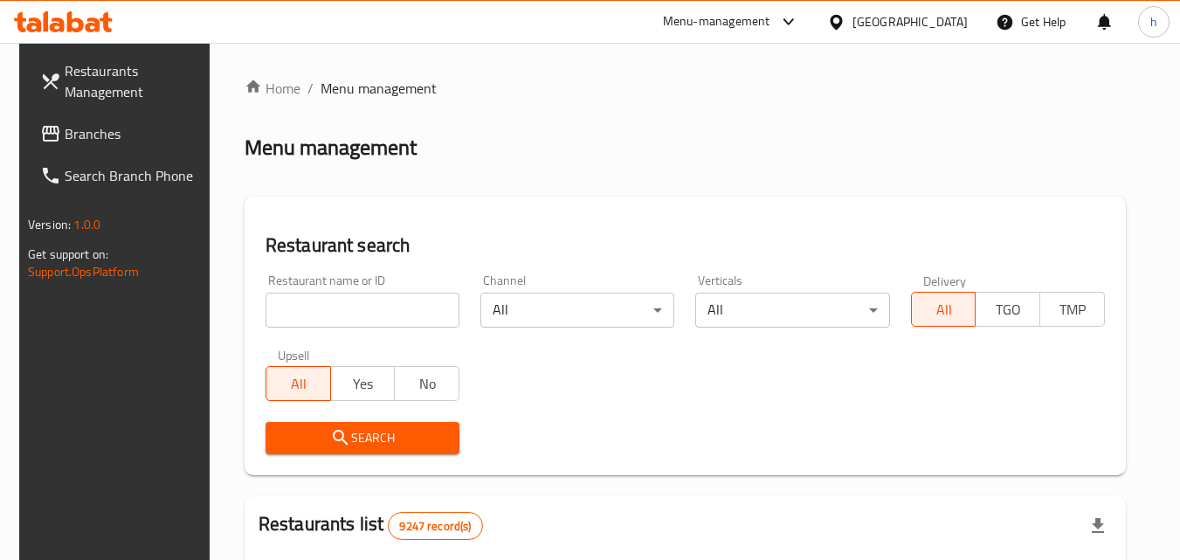
click at [353, 314] on input "search" at bounding box center [363, 310] width 194 height 35
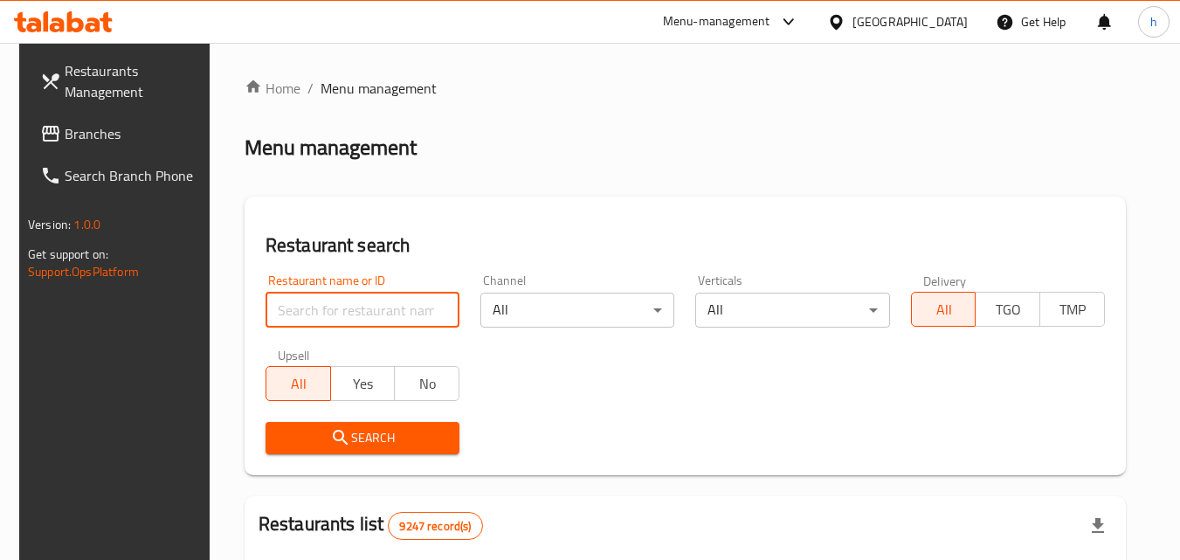
paste input "2793"
type input "2793"
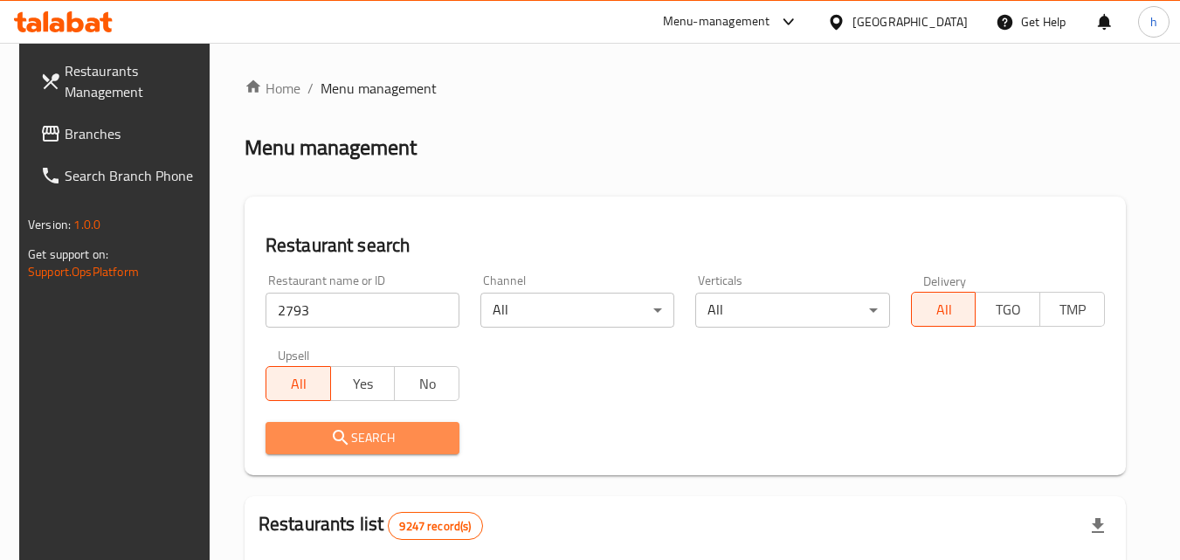
click at [369, 431] on span "Search" at bounding box center [363, 438] width 166 height 22
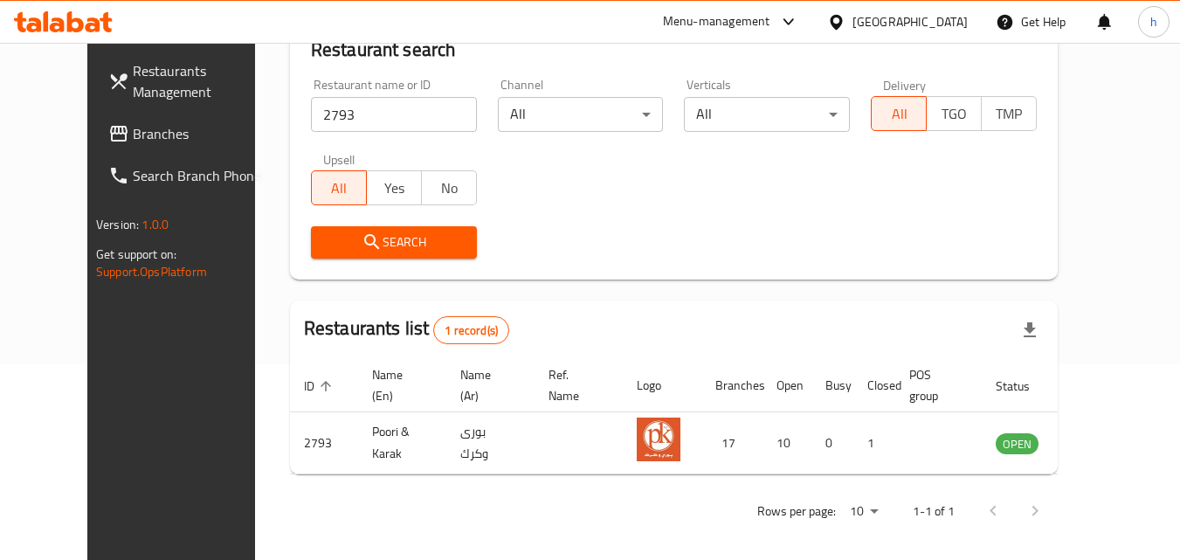
scroll to position [204, 0]
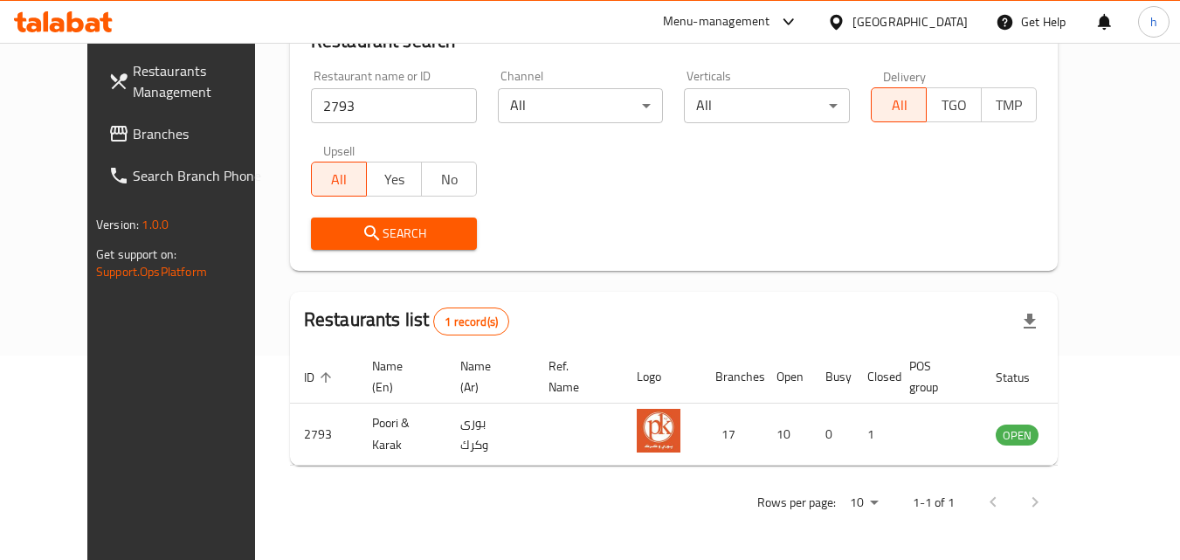
click at [937, 22] on div "Qatar" at bounding box center [910, 21] width 115 height 19
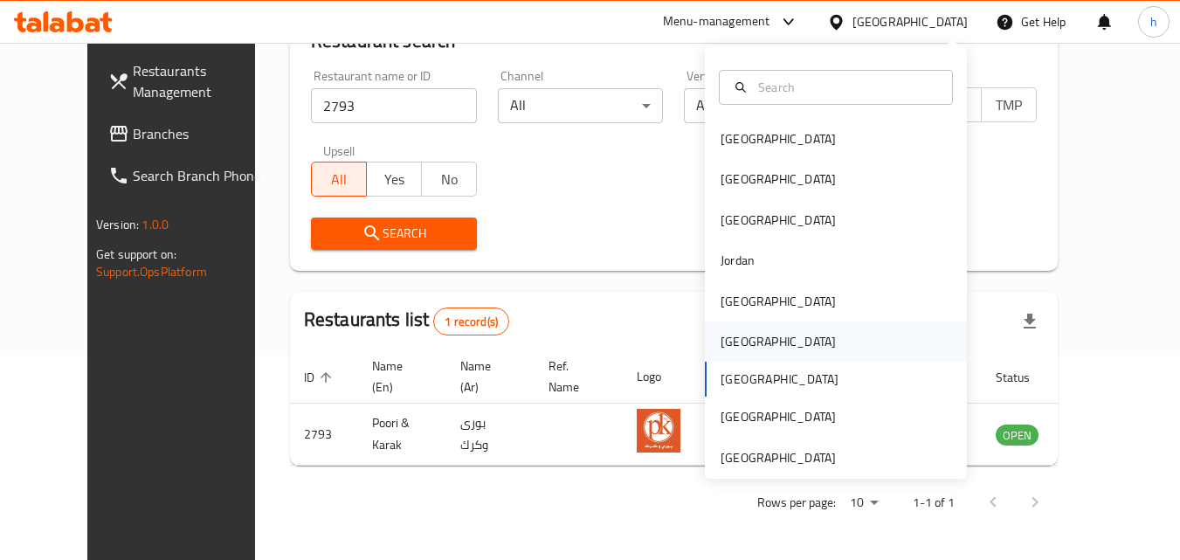
click at [790, 348] on div "[GEOGRAPHIC_DATA]" at bounding box center [836, 341] width 262 height 40
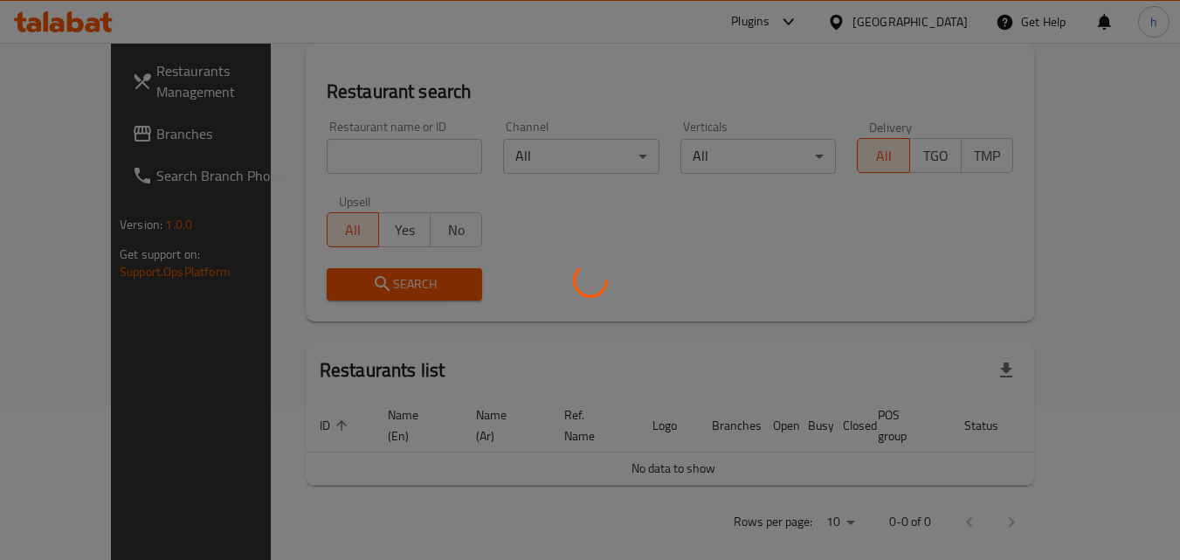
scroll to position [204, 0]
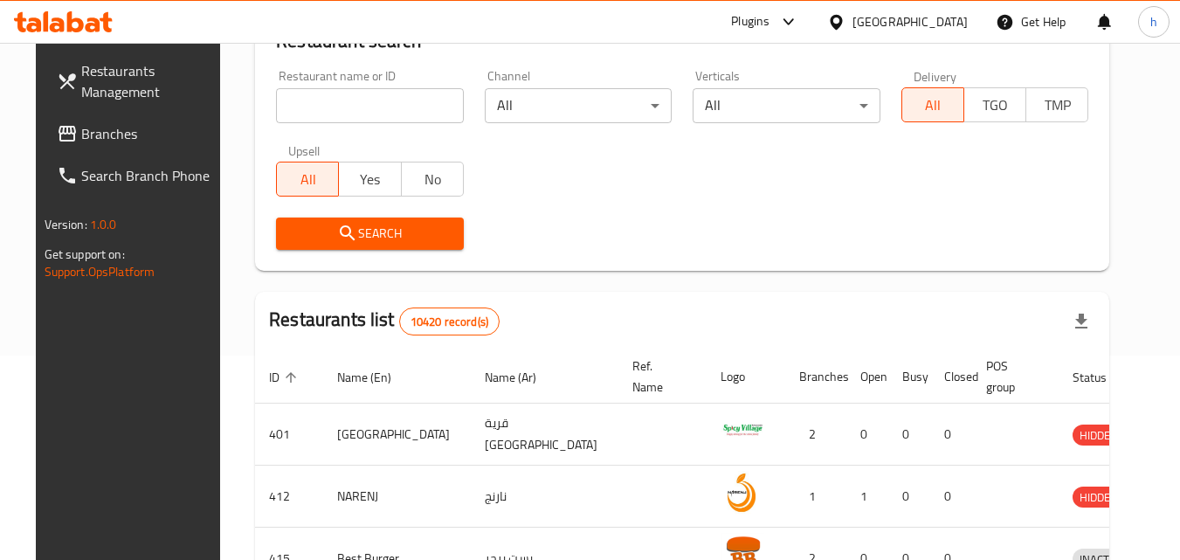
click at [103, 134] on span "Branches" at bounding box center [150, 133] width 138 height 21
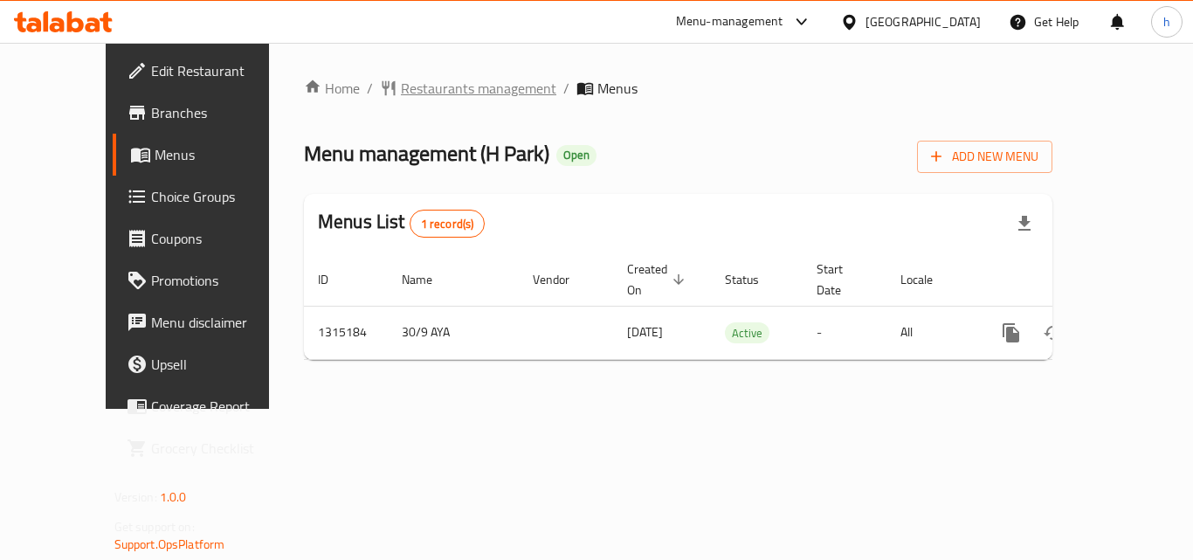
click at [418, 87] on span "Restaurants management" at bounding box center [478, 88] width 155 height 21
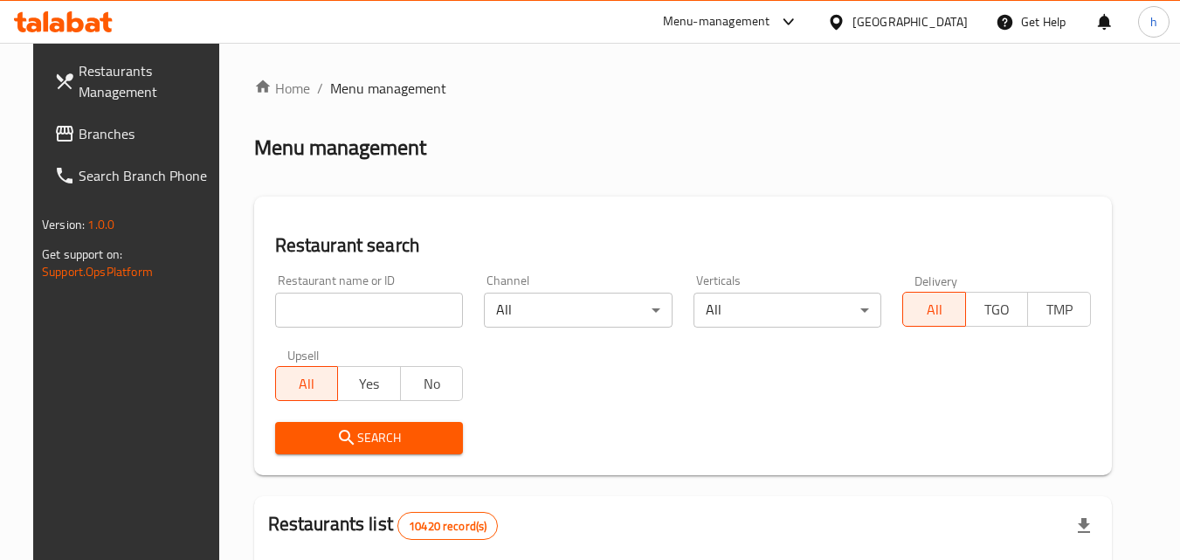
click at [352, 307] on input "search" at bounding box center [369, 310] width 189 height 35
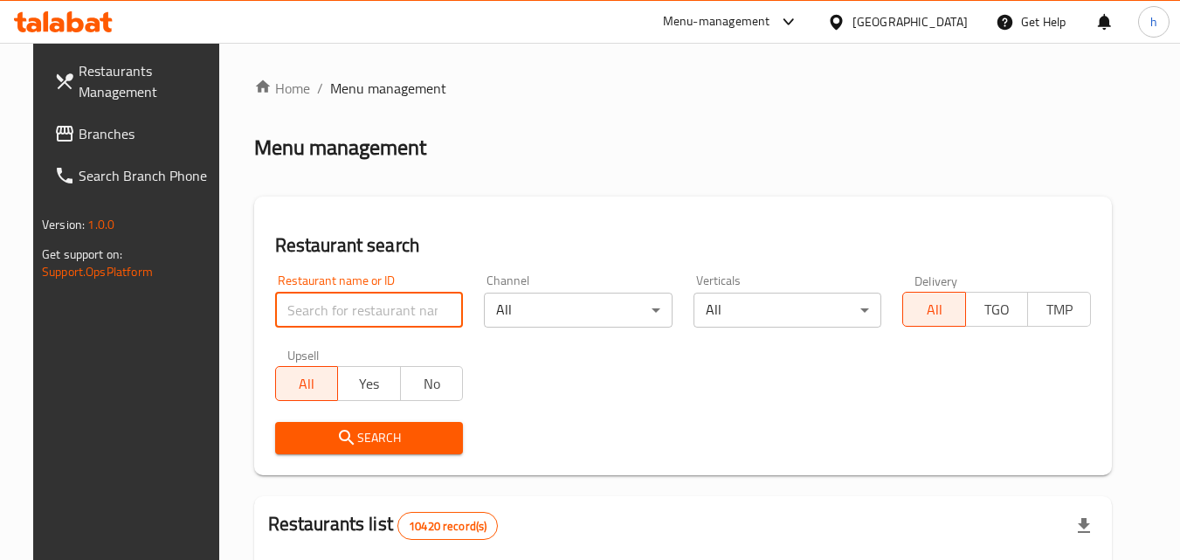
paste input "707224"
type input "707224"
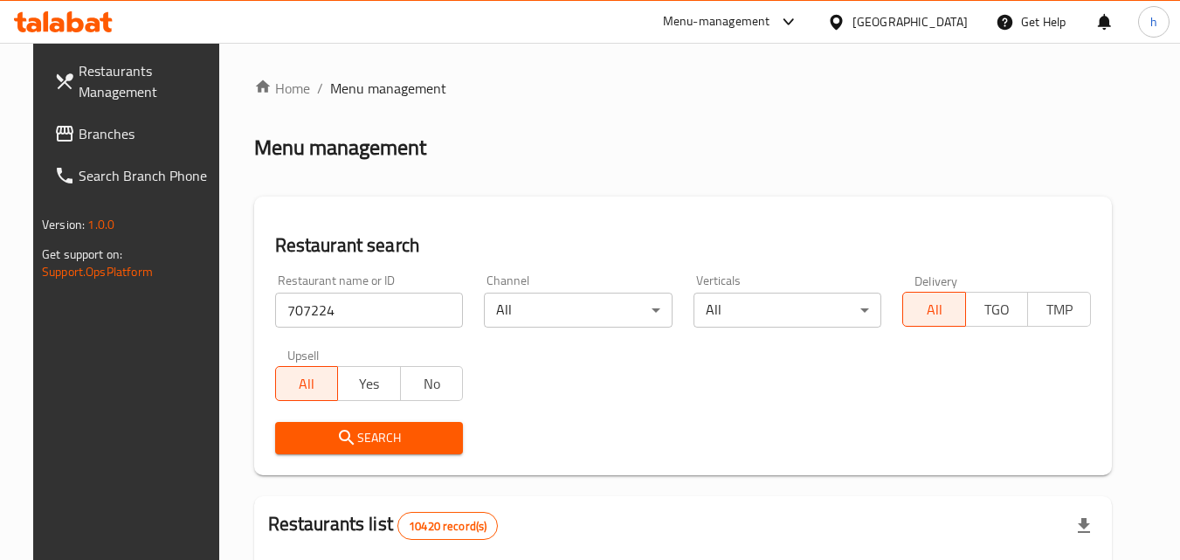
click at [336, 444] on icon "submit" at bounding box center [346, 437] width 21 height 21
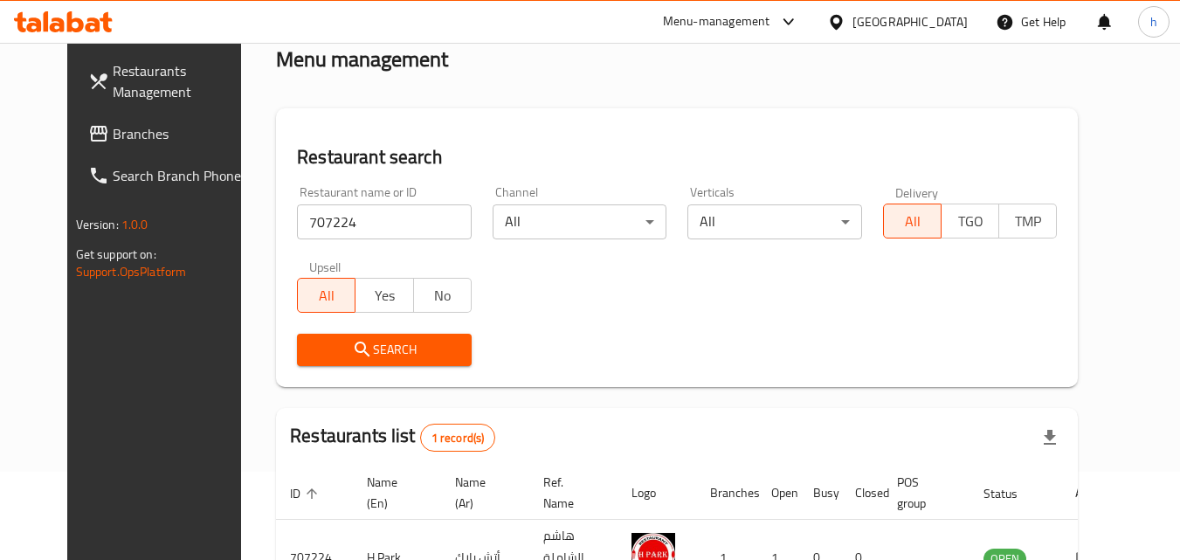
scroll to position [204, 0]
